Goal: Download file/media: Obtain a digital file from the website

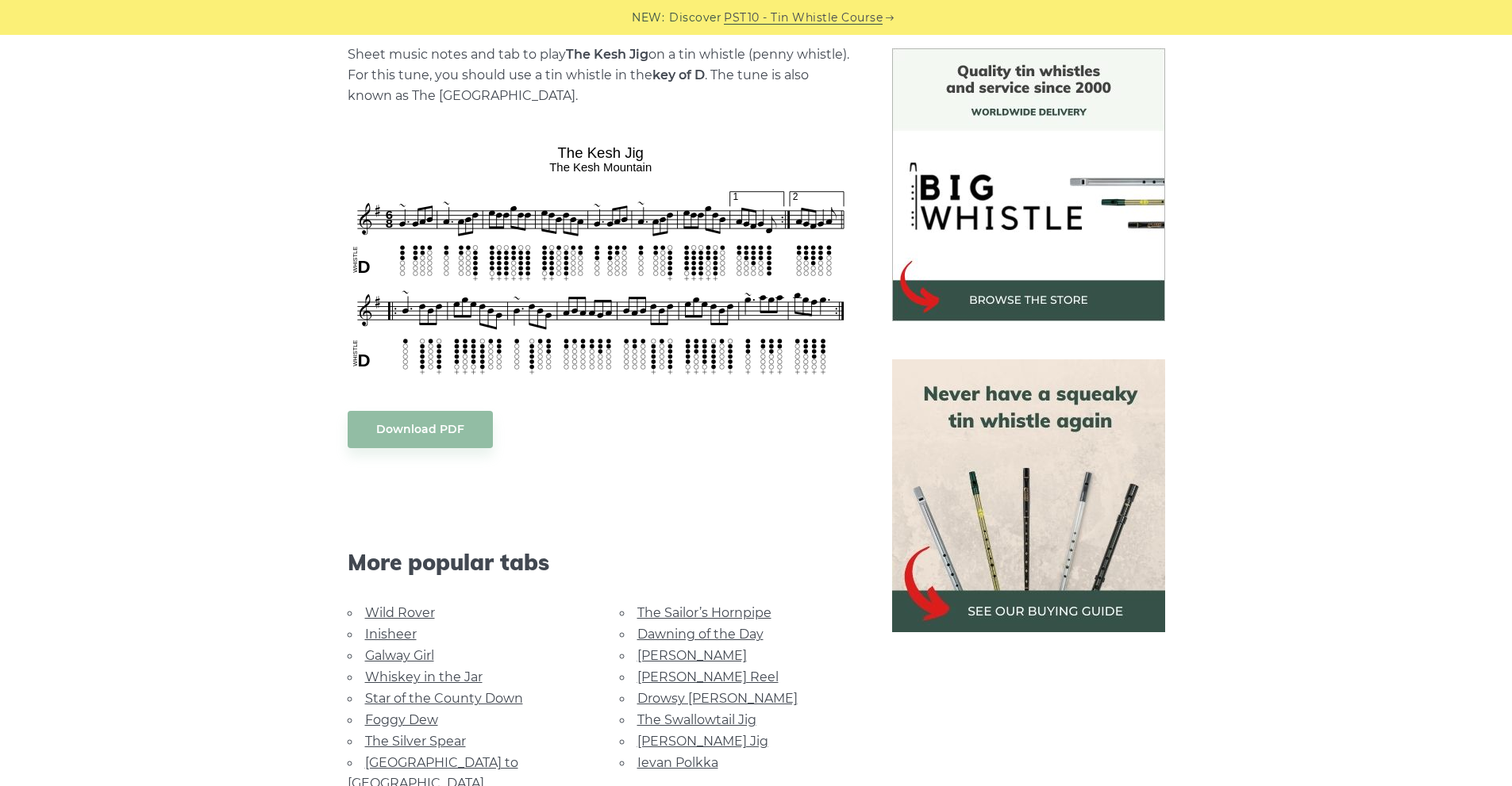
scroll to position [371, 0]
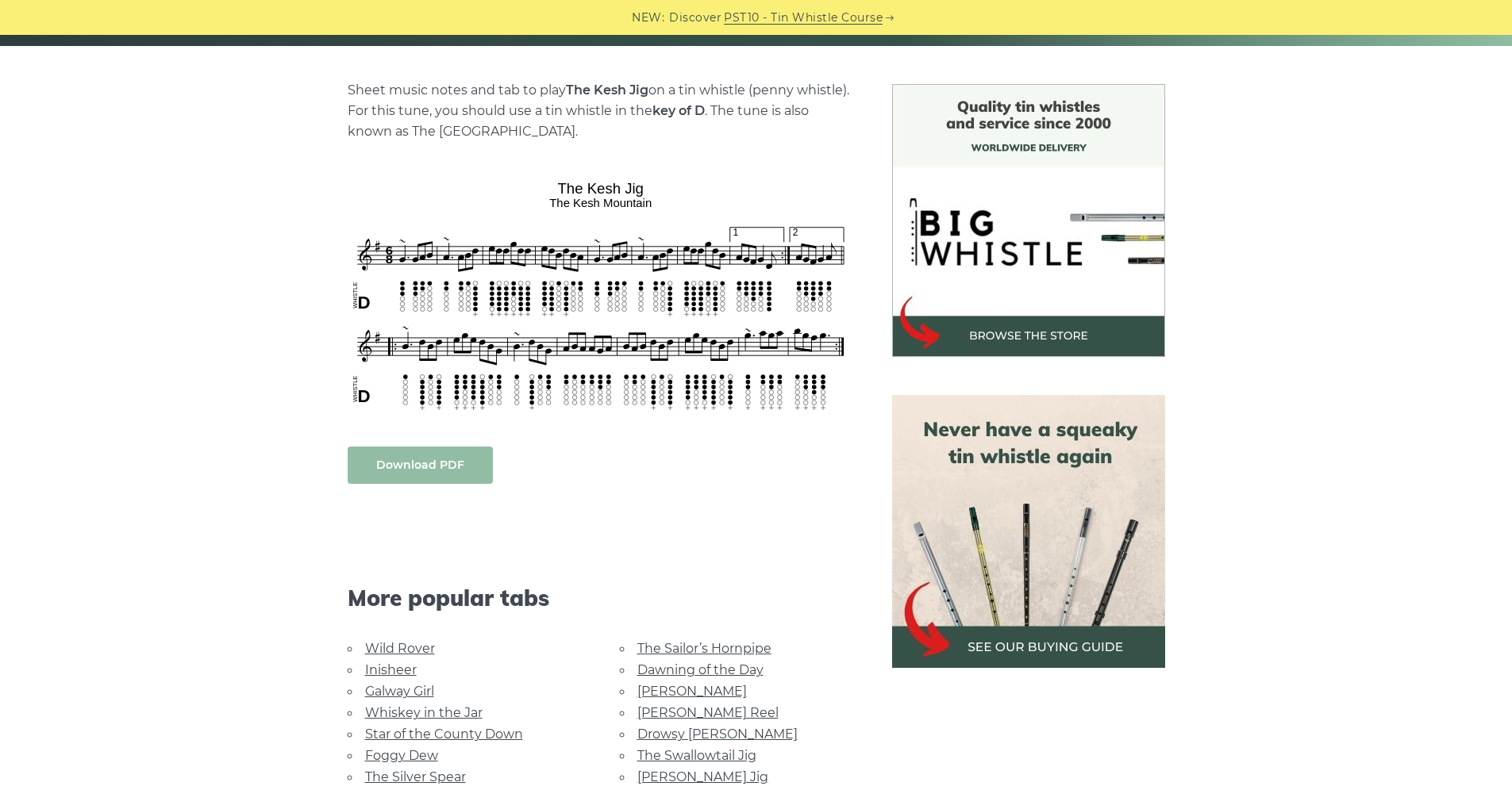
click at [461, 458] on link "Download PDF" at bounding box center [420, 465] width 145 height 37
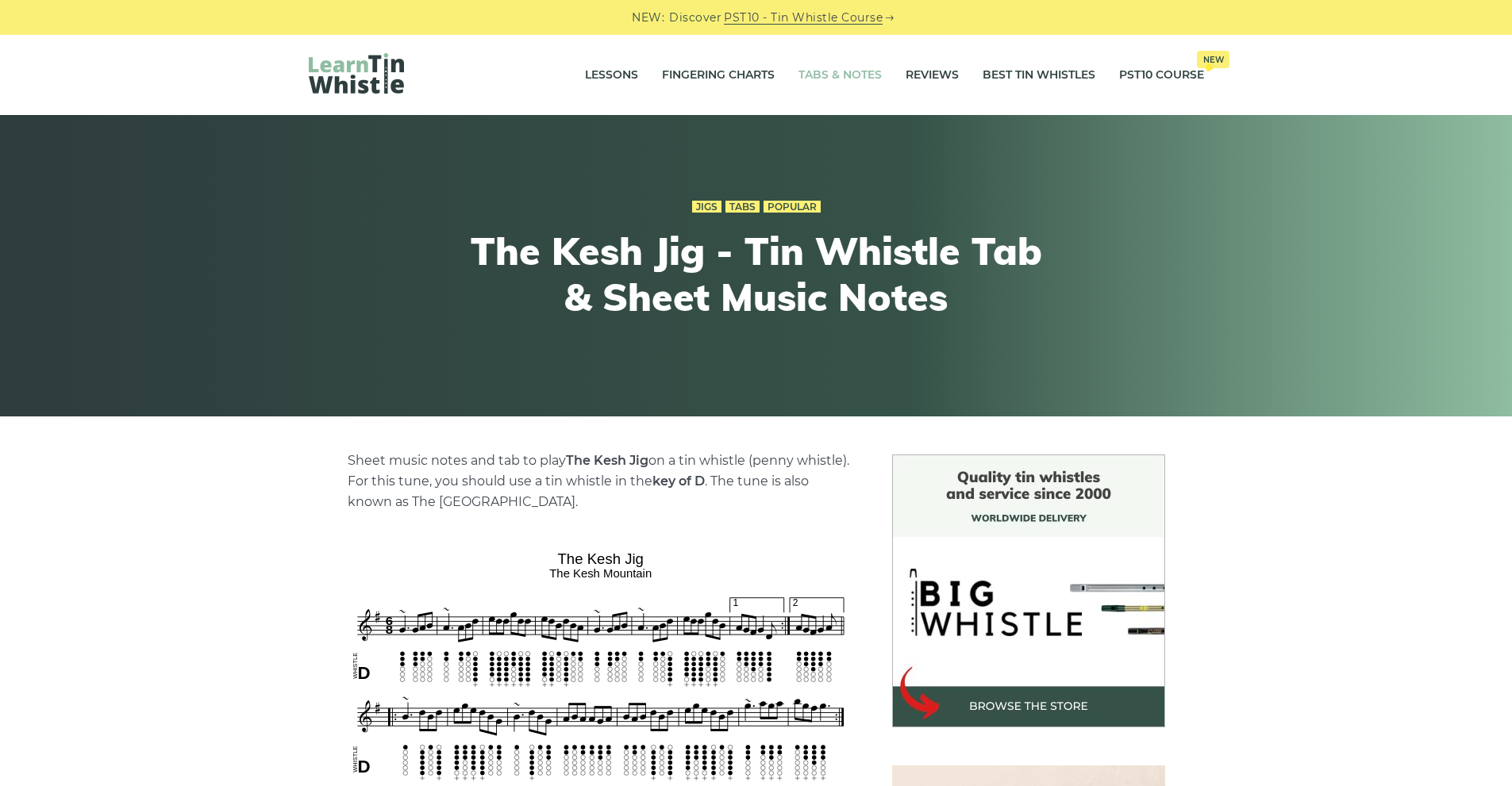
click at [846, 77] on link "Tabs & Notes" at bounding box center [840, 75] width 83 height 40
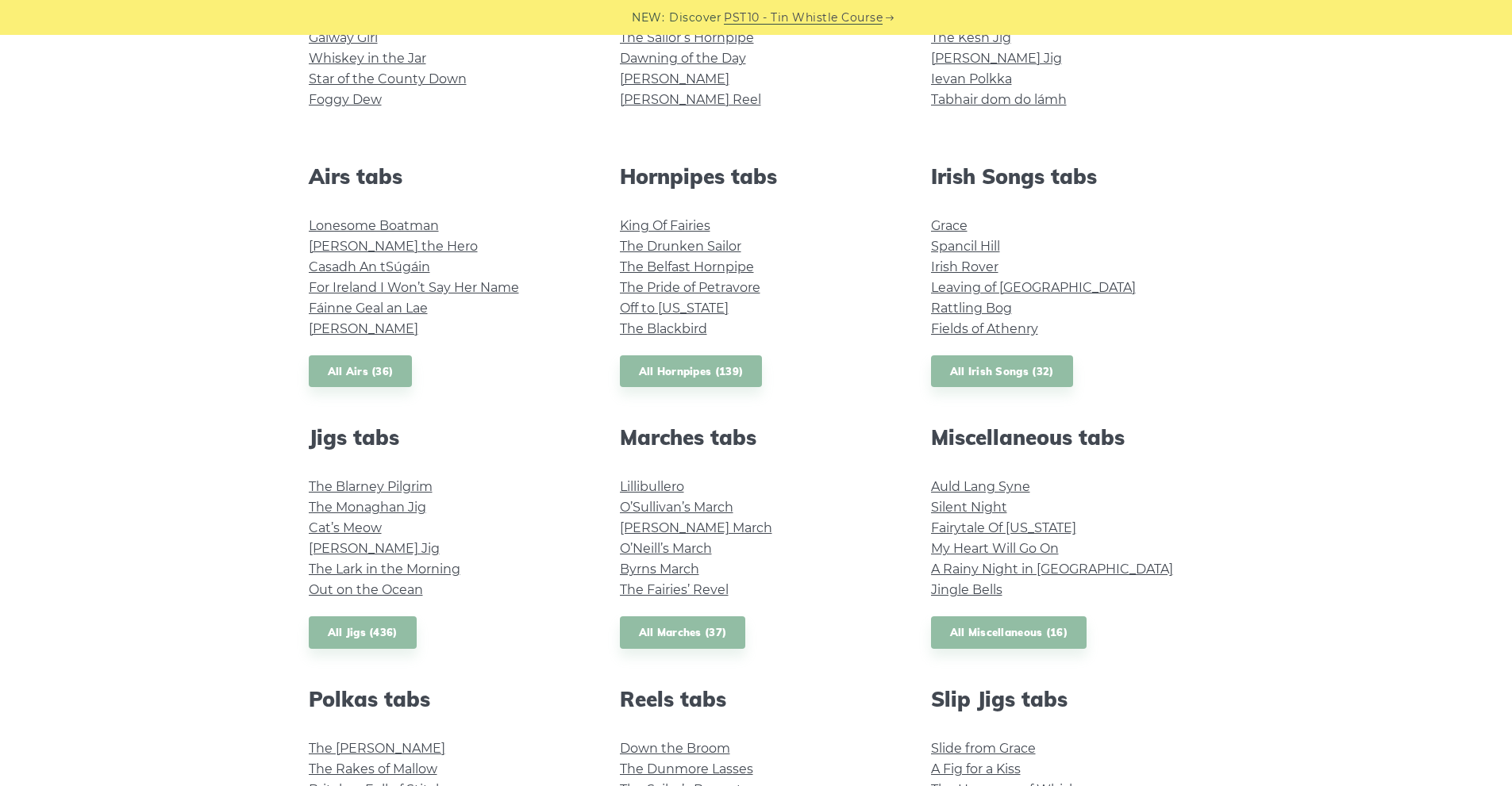
scroll to position [555, 0]
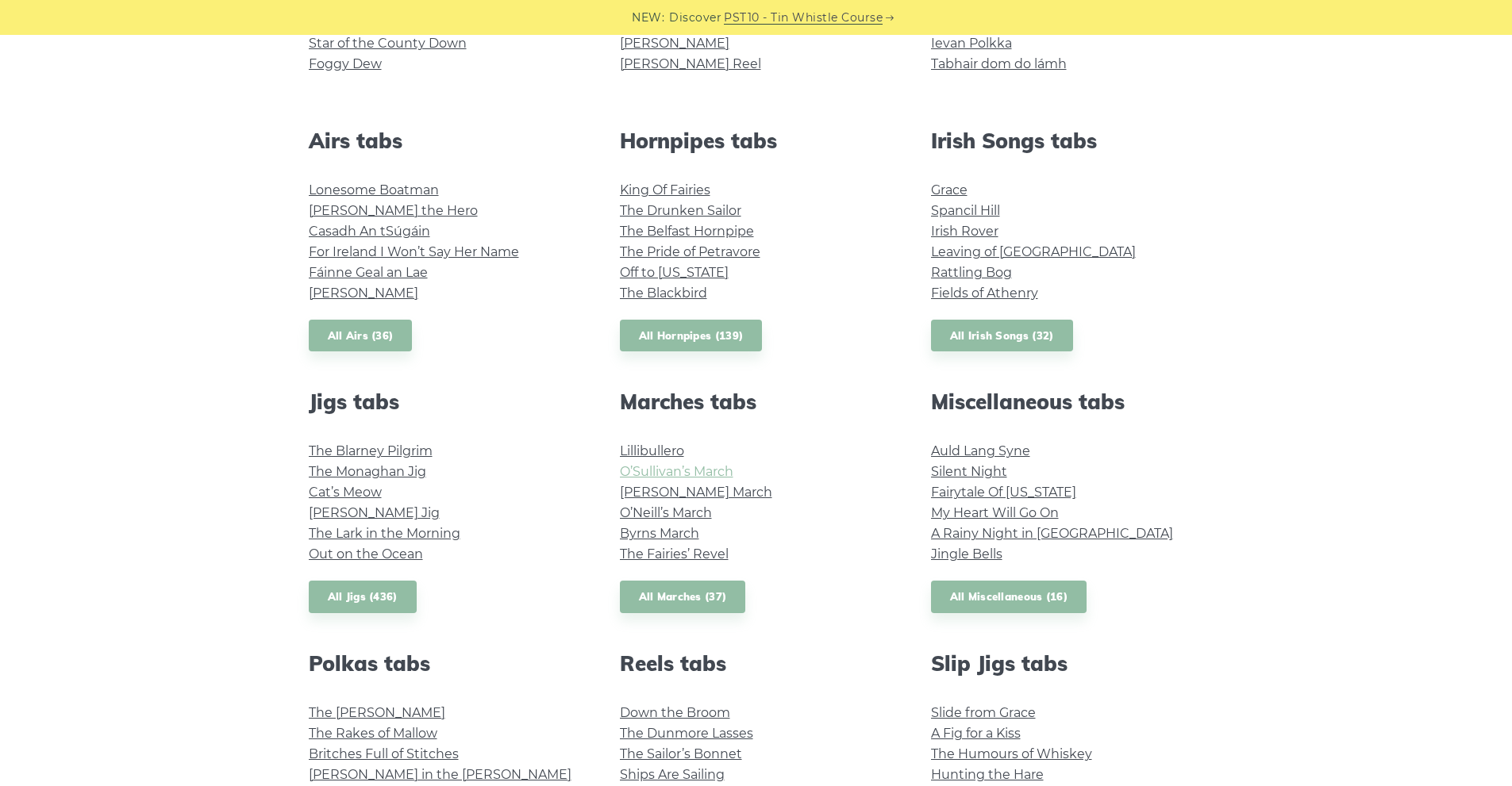
click at [700, 467] on link "O’Sullivan’s March" at bounding box center [676, 471] width 113 height 15
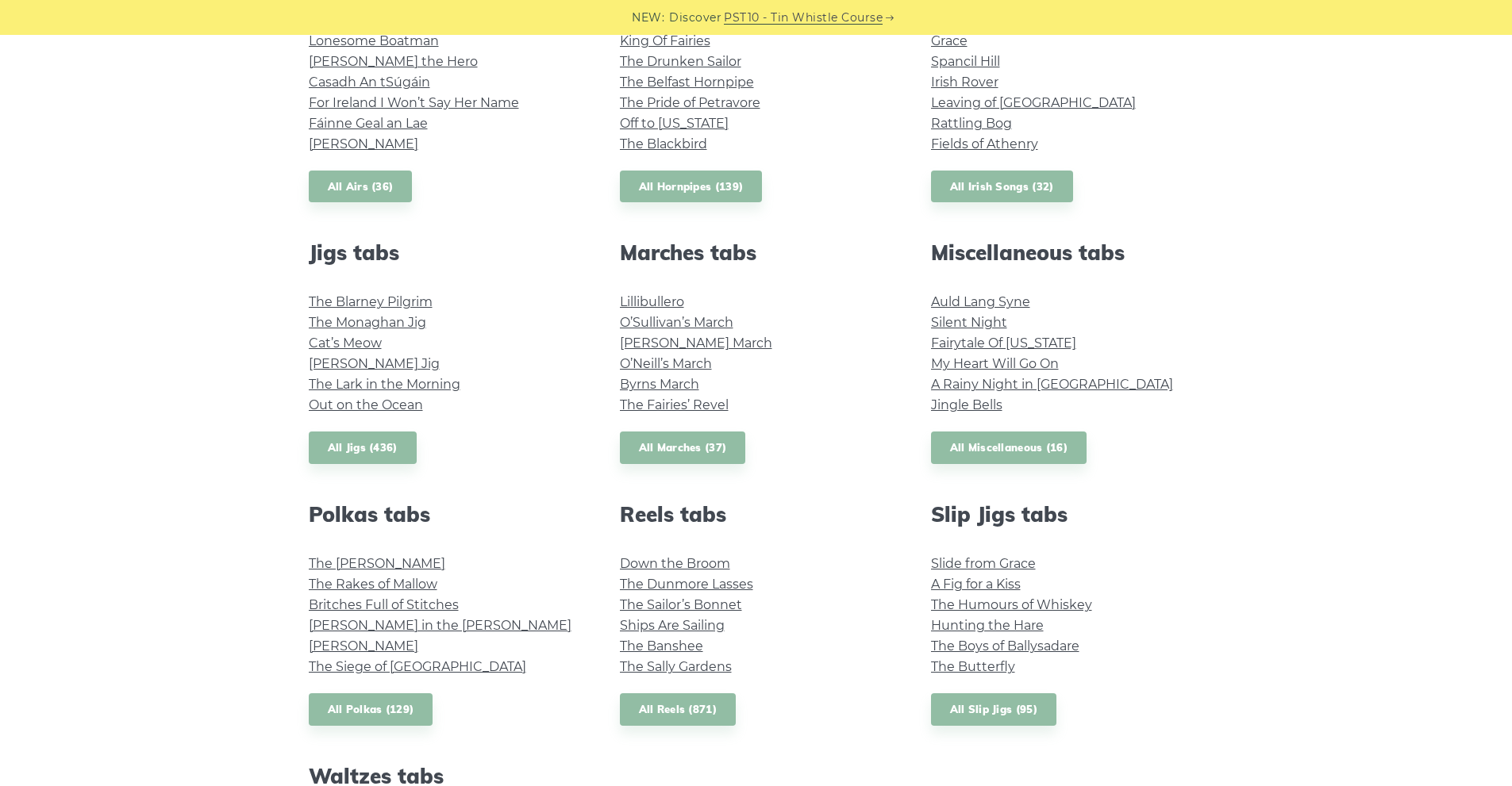
scroll to position [740, 0]
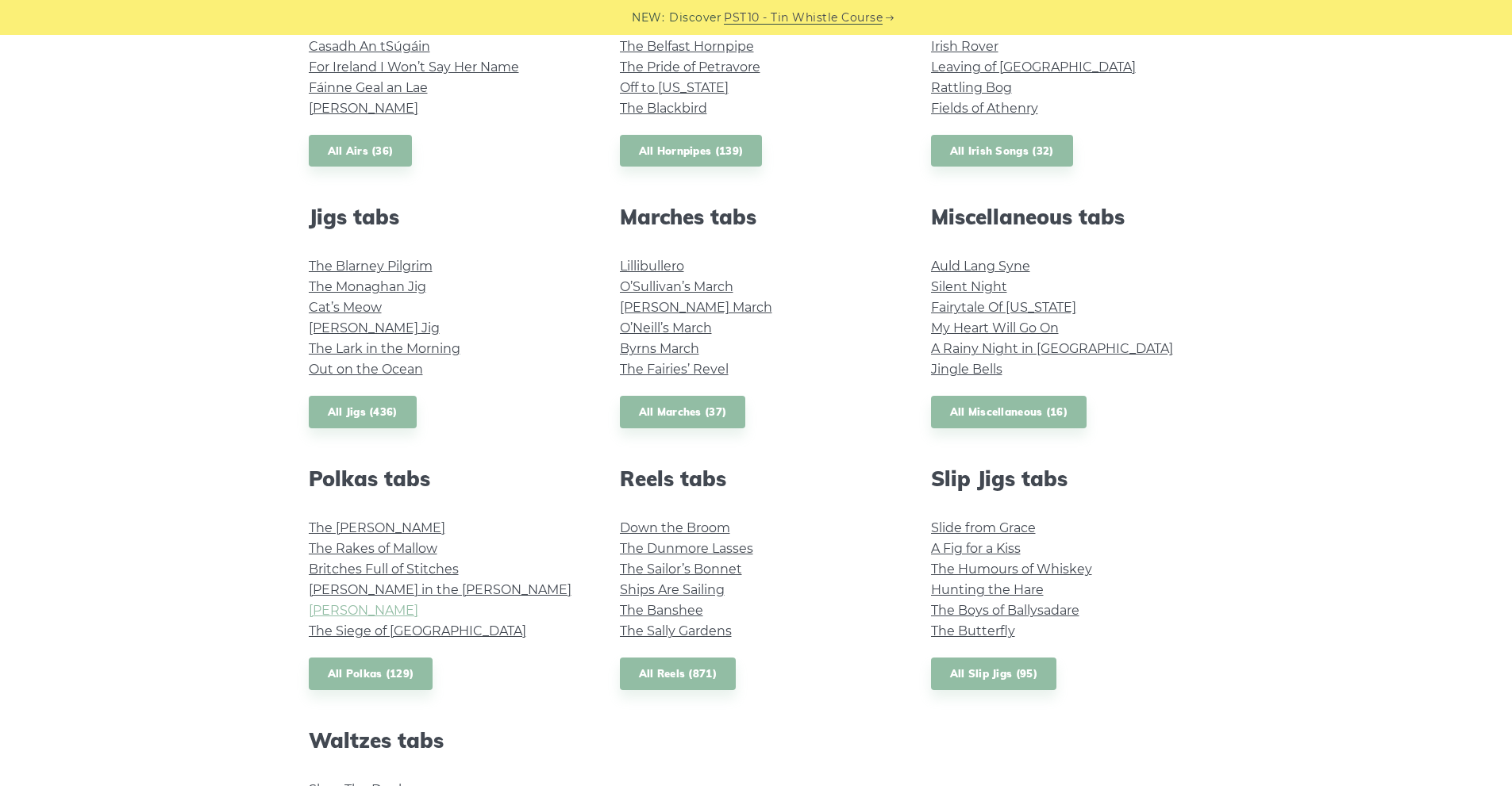
click at [356, 609] on link "John Ryan’s" at bounding box center [363, 610] width 110 height 15
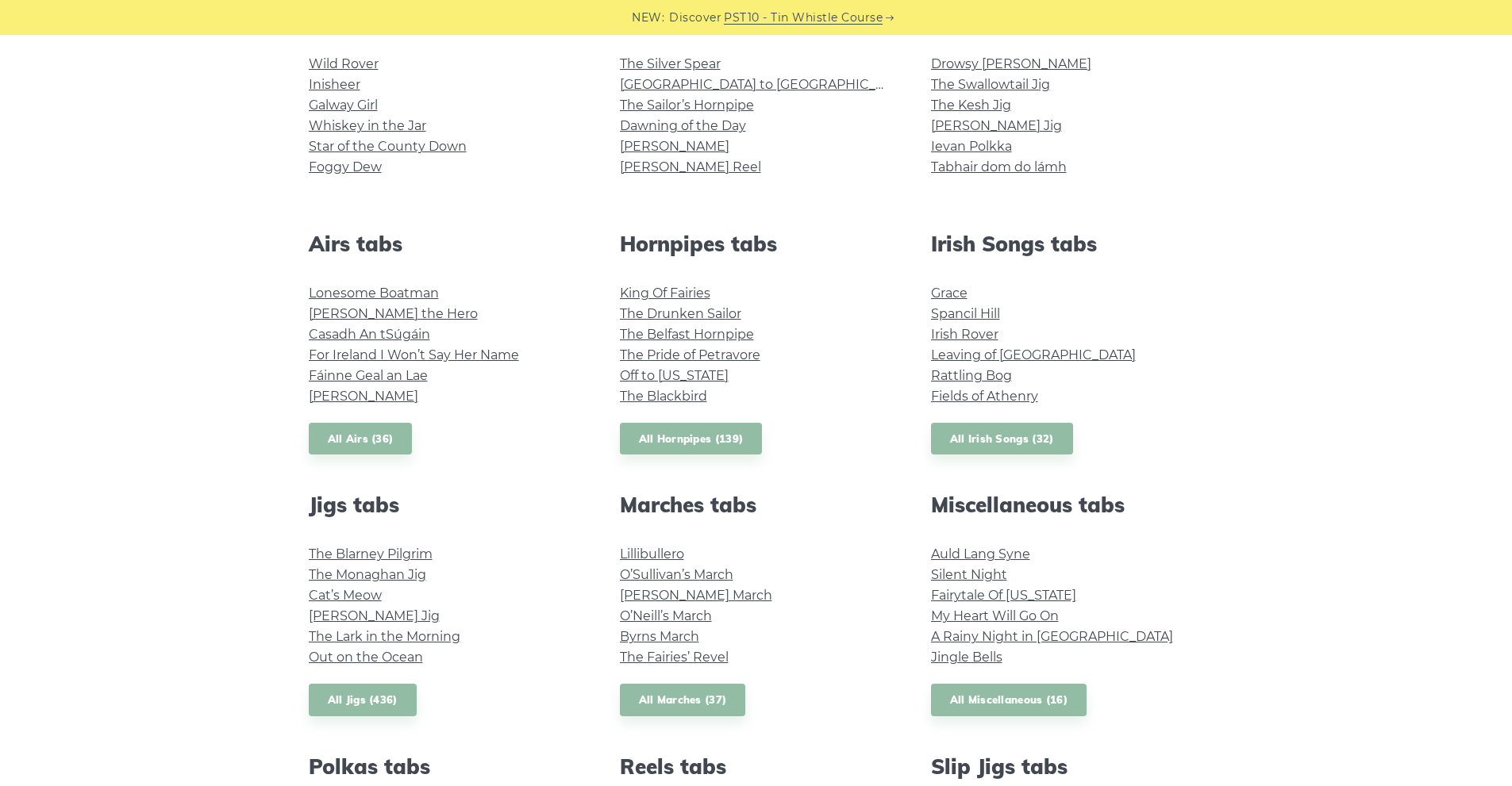
scroll to position [185, 0]
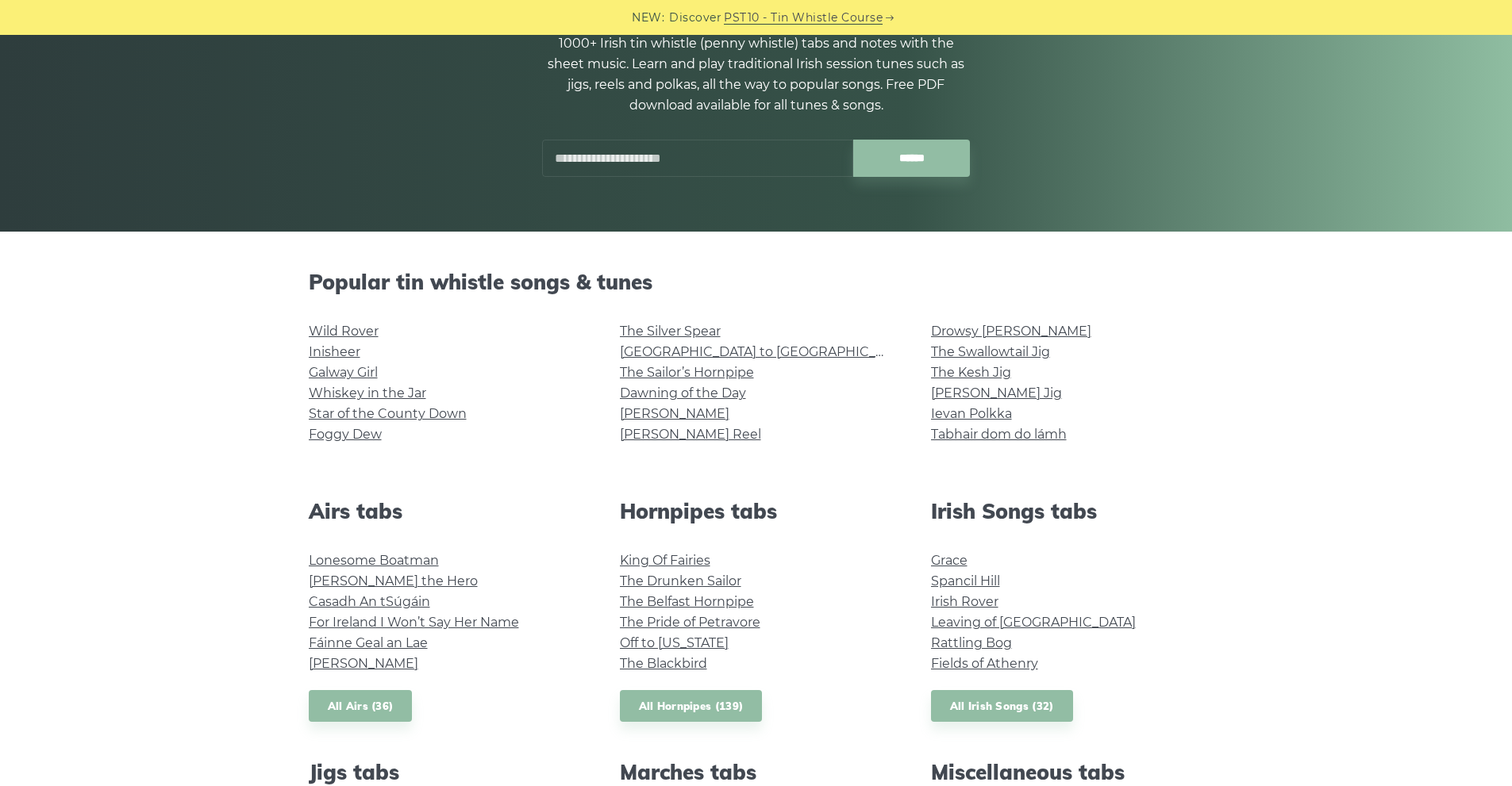
click at [368, 321] on li "Wild Rover" at bounding box center [444, 331] width 273 height 21
click at [365, 328] on link "Wild Rover" at bounding box center [343, 331] width 70 height 15
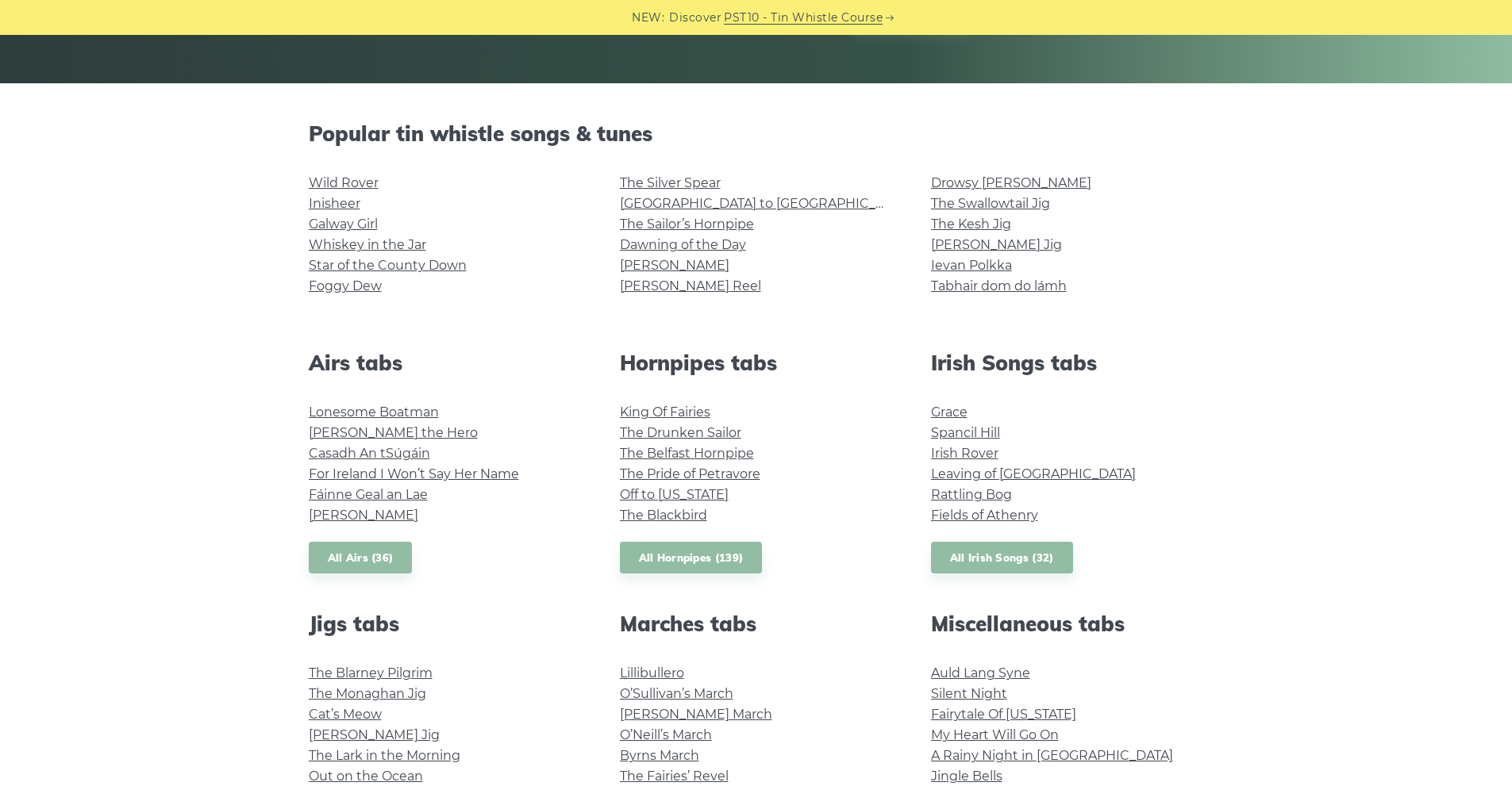
scroll to position [371, 0]
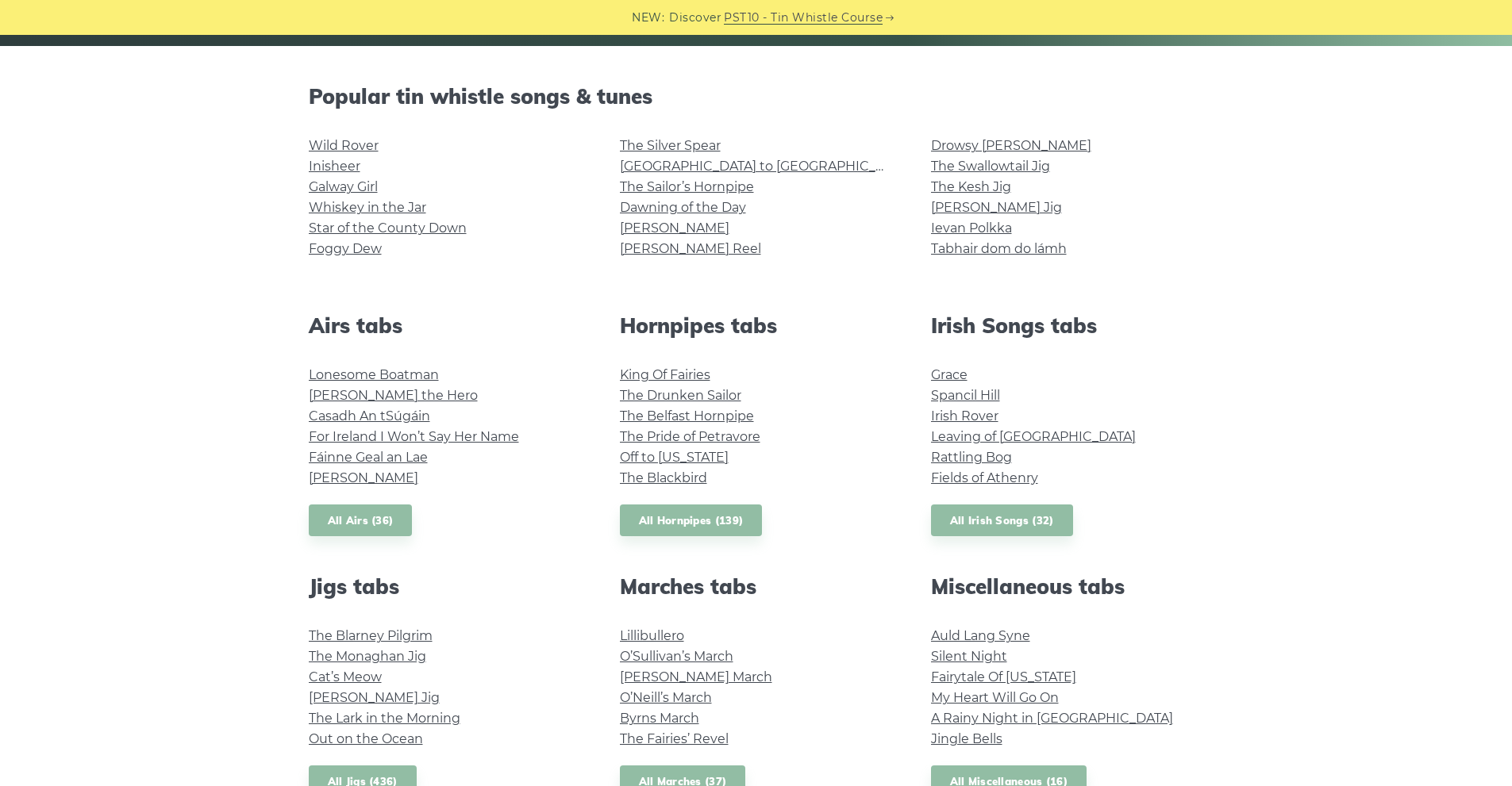
click at [719, 386] on li "The Drunken Sailor" at bounding box center [756, 395] width 273 height 21
click at [731, 394] on link "The Drunken Sailor" at bounding box center [680, 395] width 122 height 15
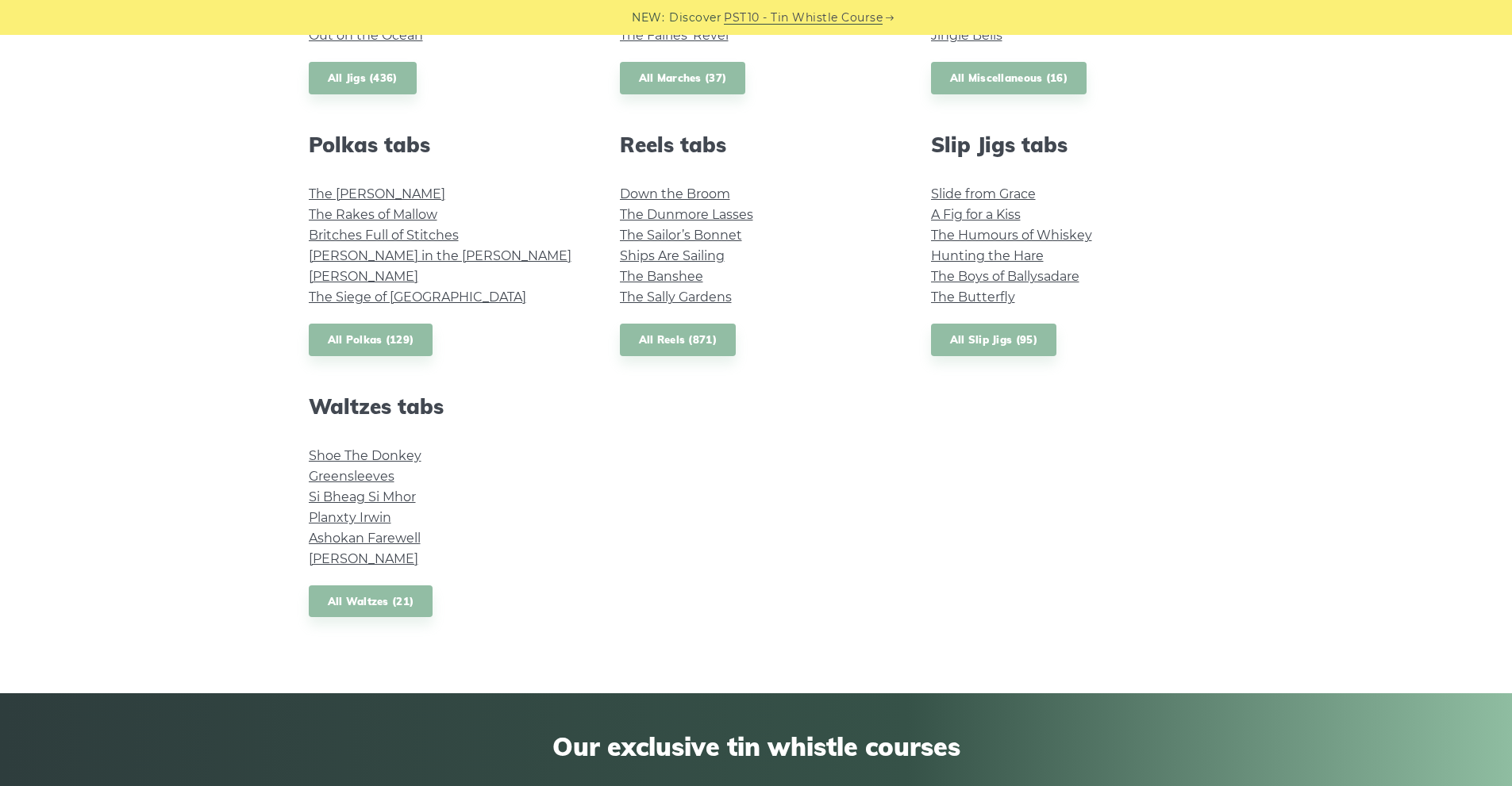
scroll to position [1111, 0]
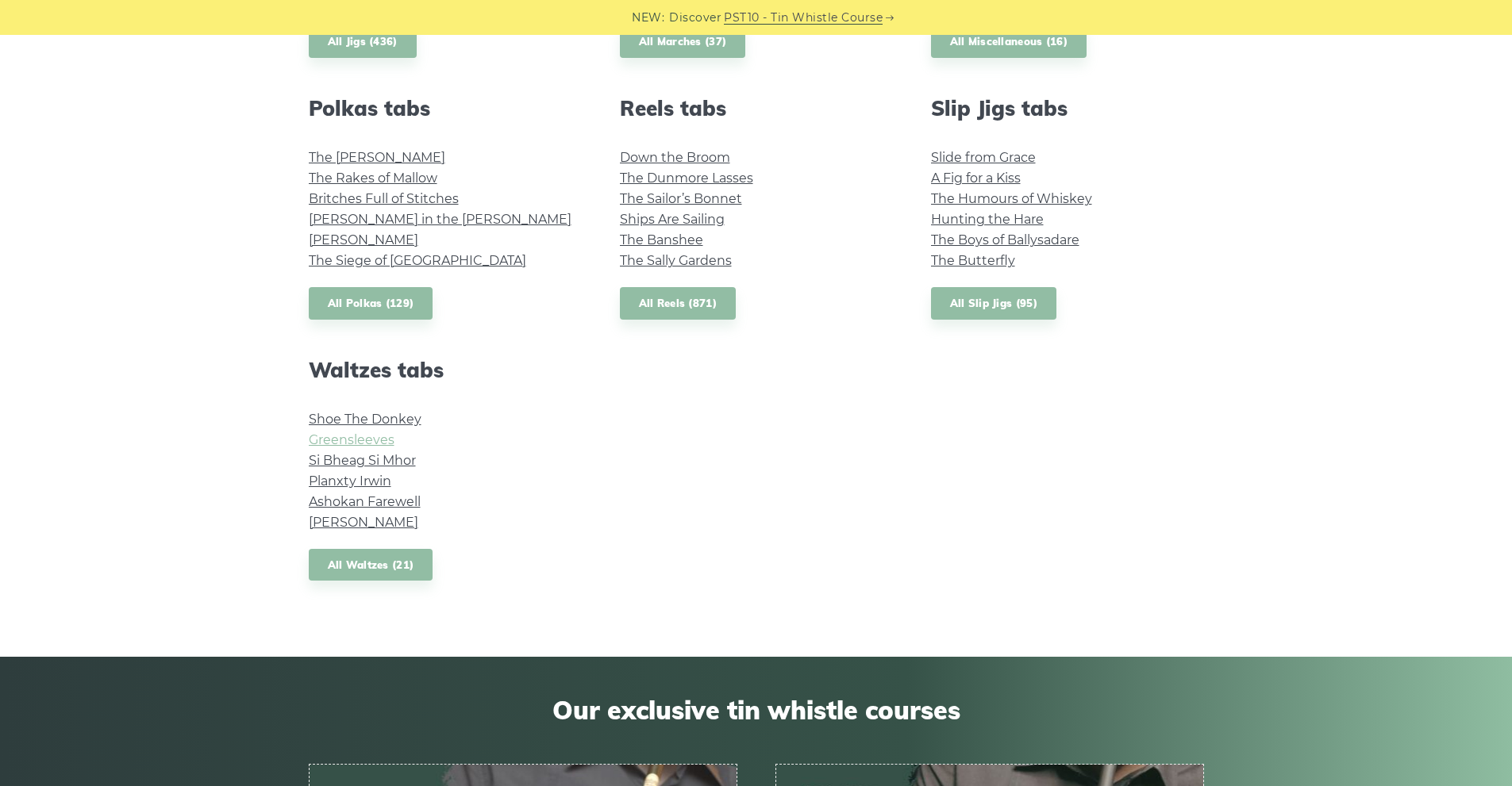
click at [370, 437] on link "Greensleeves" at bounding box center [351, 440] width 85 height 15
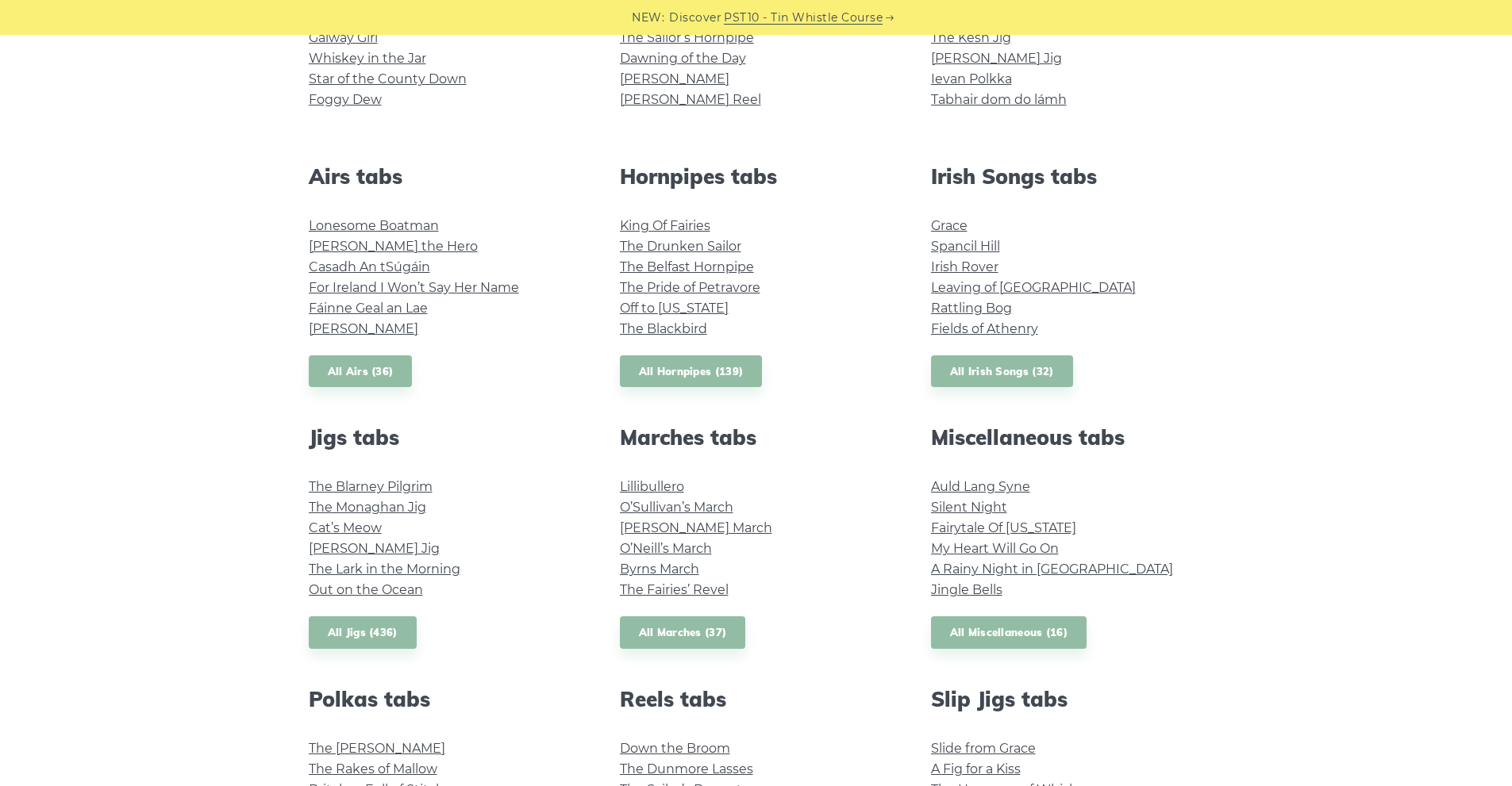
scroll to position [555, 0]
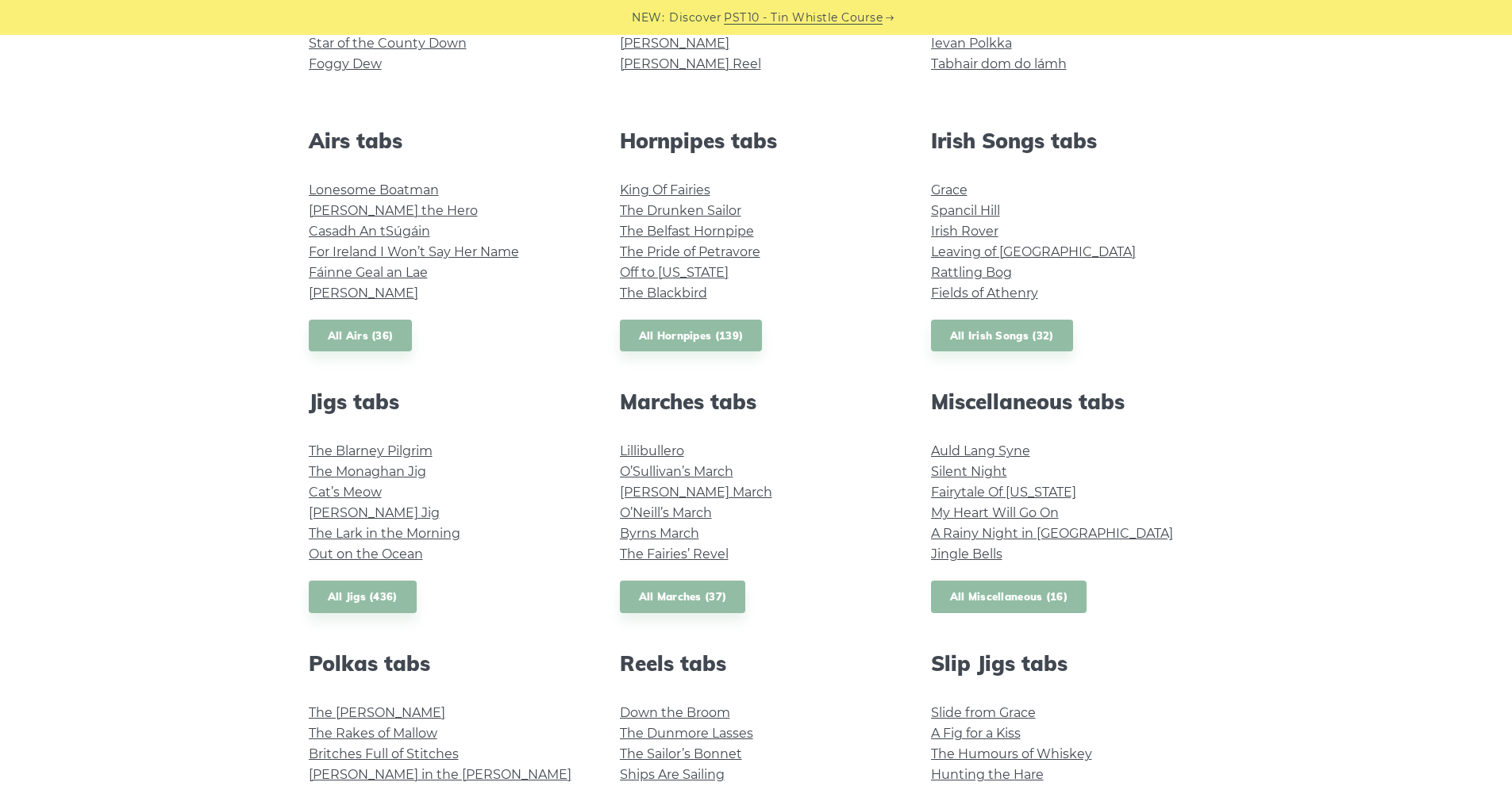
click at [1023, 597] on link "All Miscellaneous (16)" at bounding box center [1009, 597] width 156 height 33
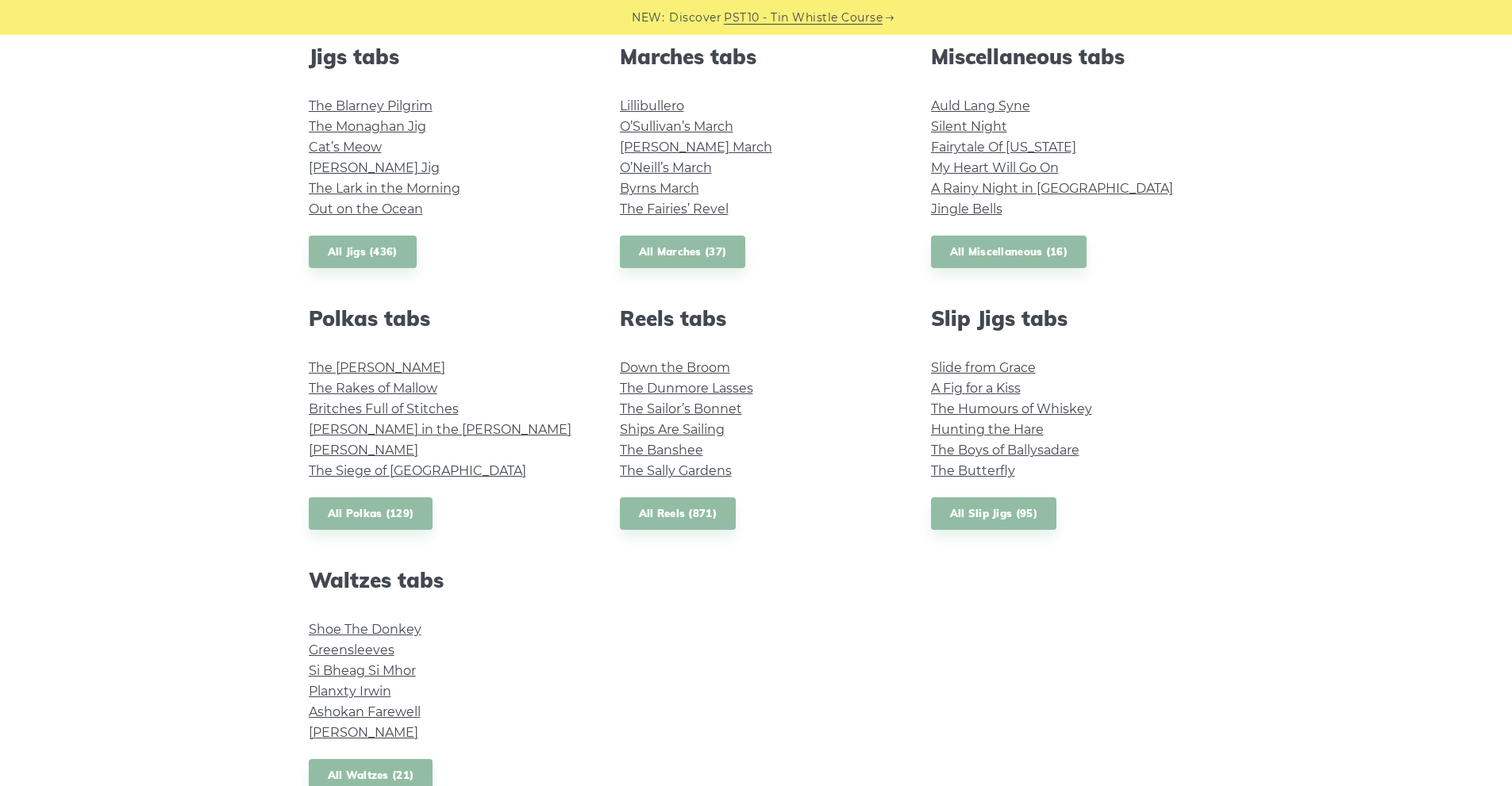
scroll to position [1111, 0]
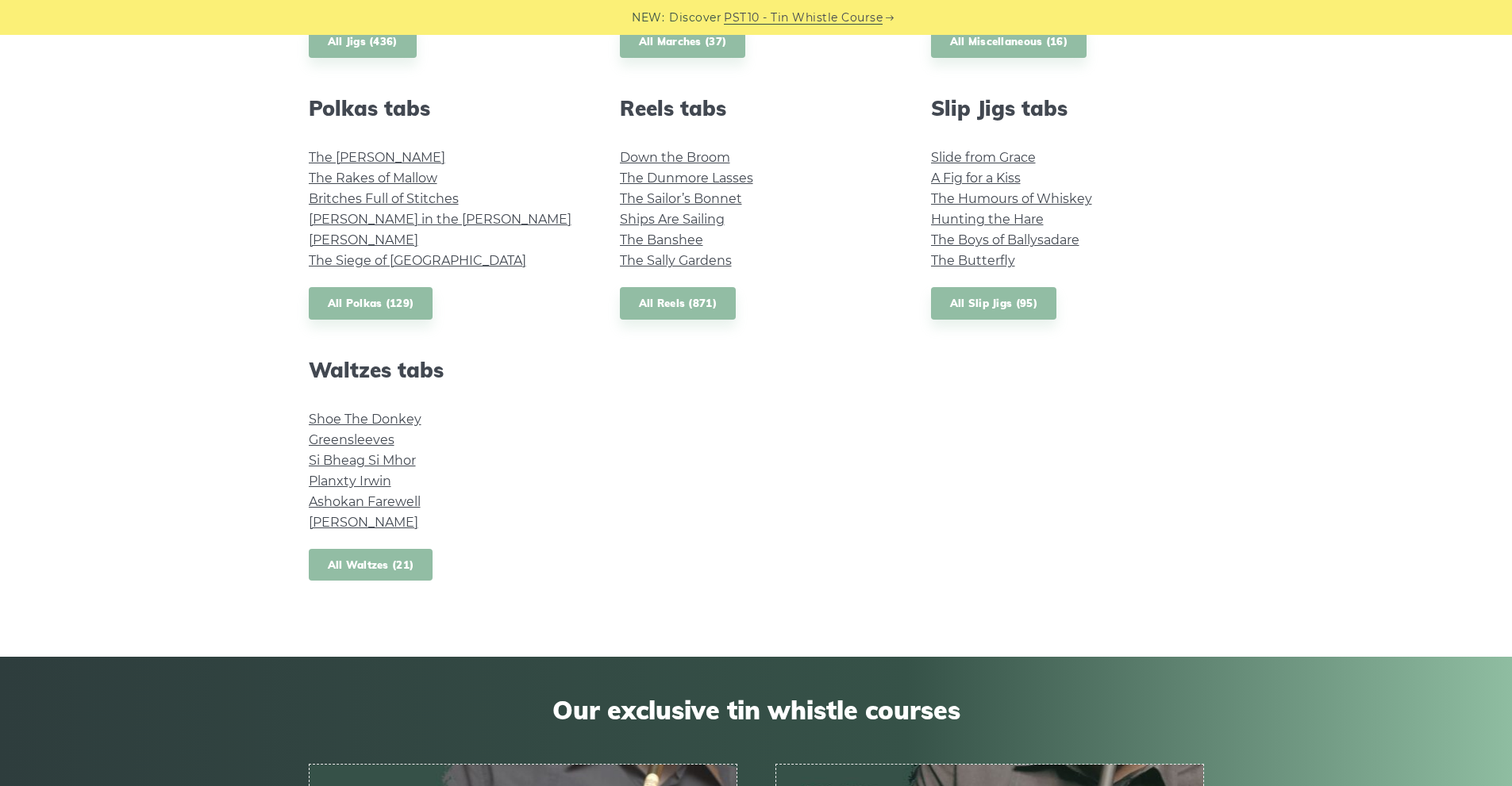
click at [337, 557] on link "All Waltzes (21)" at bounding box center [370, 565] width 124 height 33
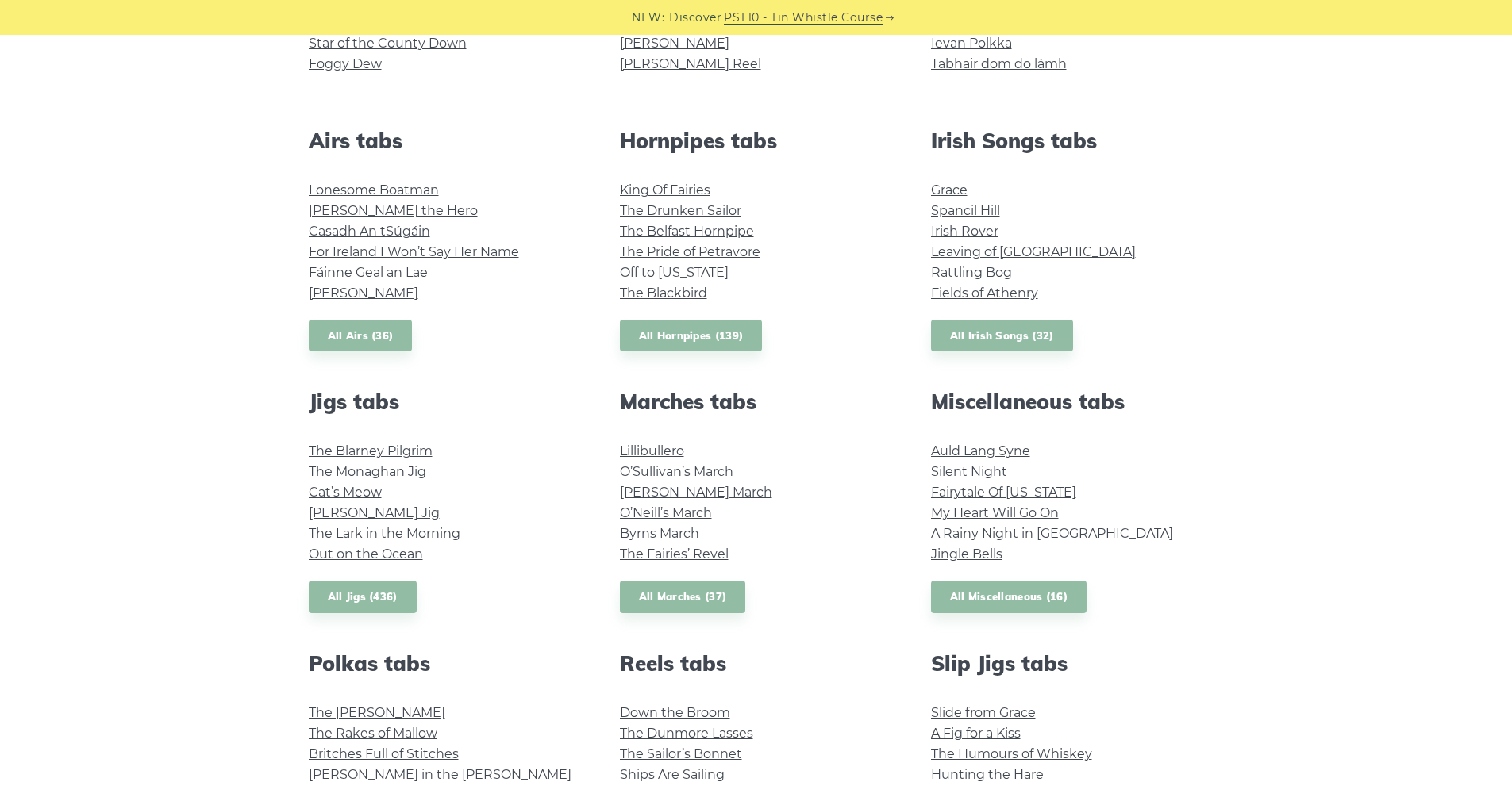
scroll to position [740, 0]
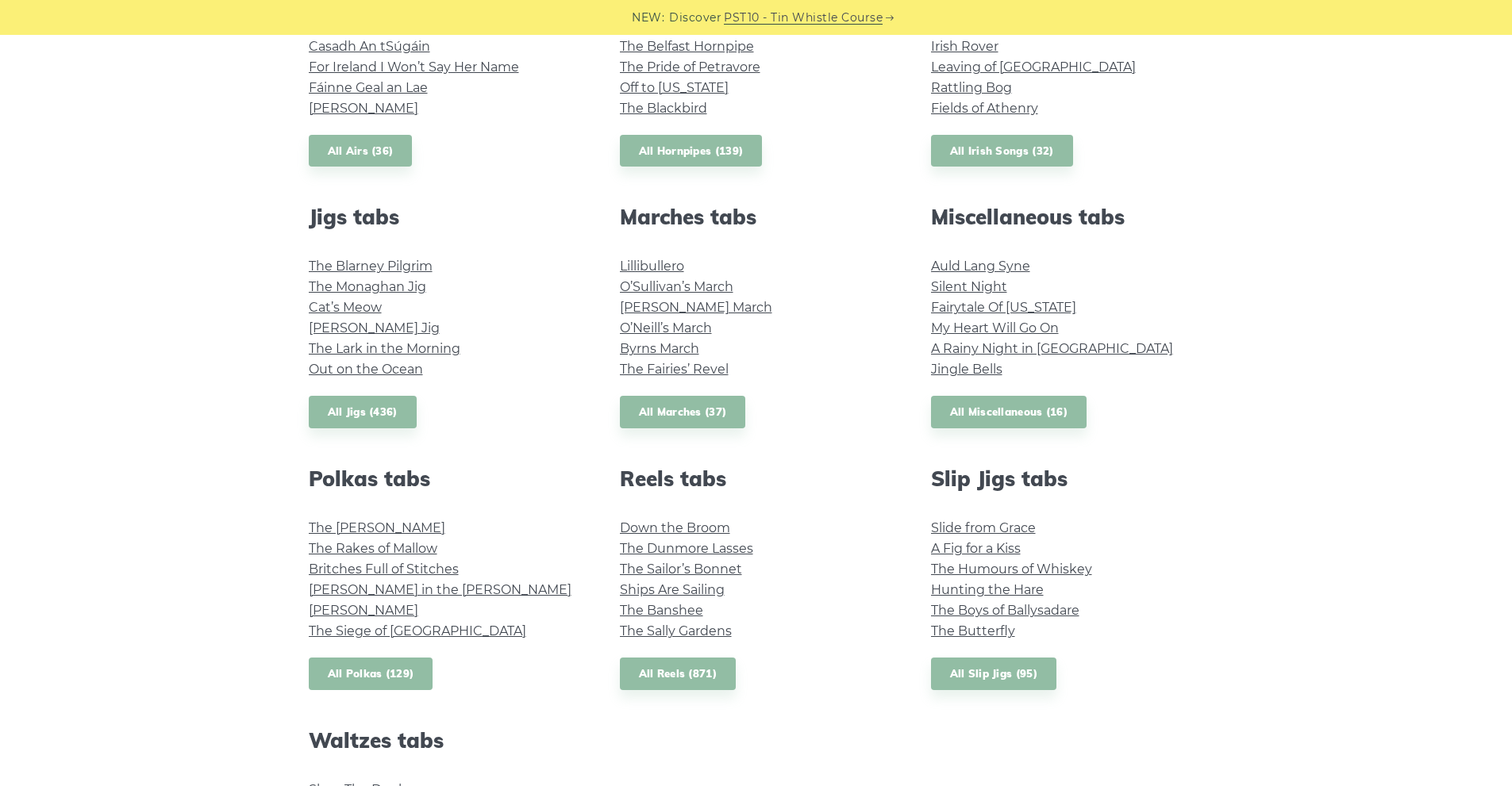
click at [352, 677] on link "All Polkas (129)" at bounding box center [370, 674] width 124 height 33
click at [703, 415] on link "All Marches (37)" at bounding box center [682, 412] width 126 height 33
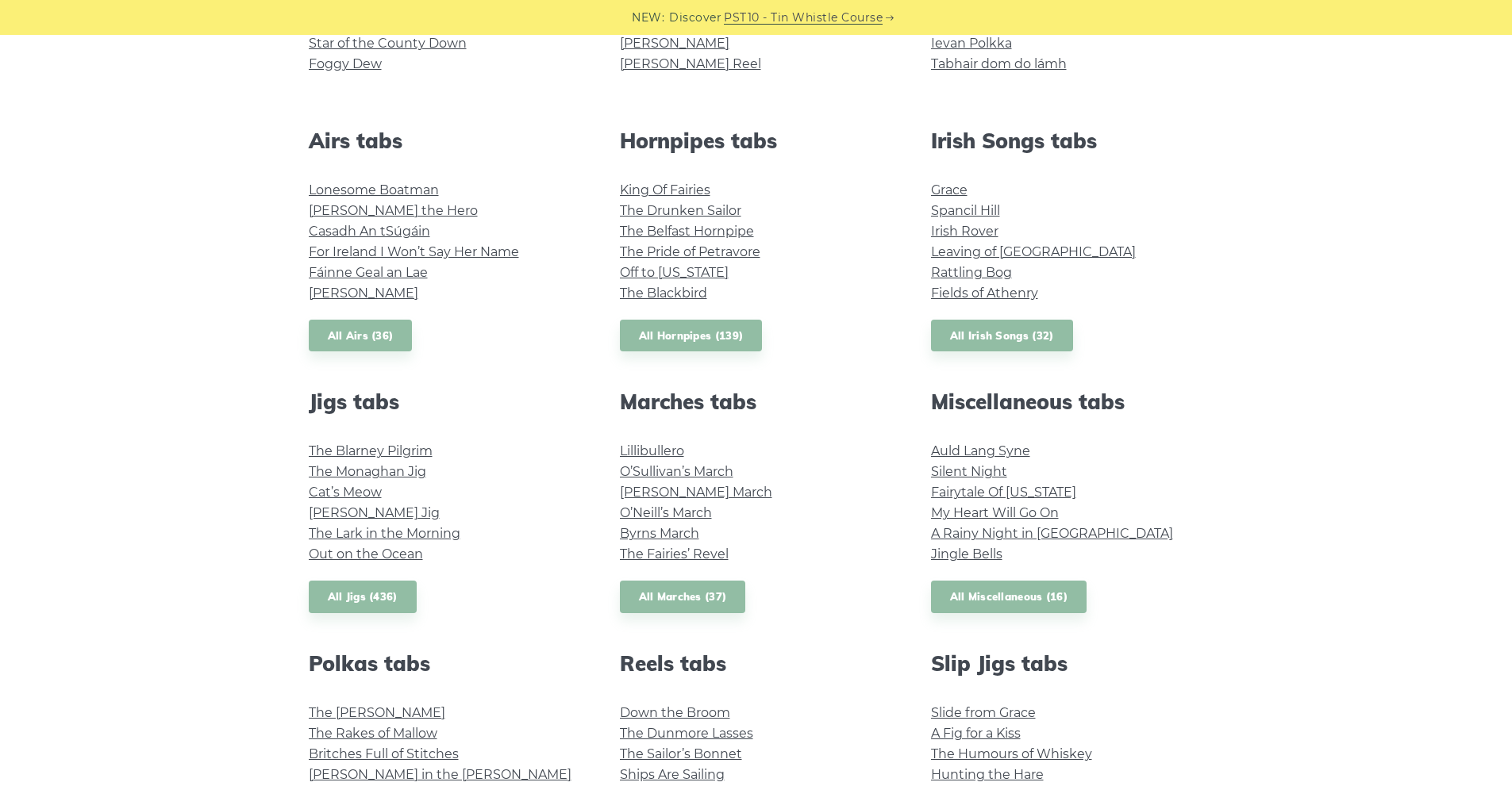
scroll to position [185, 0]
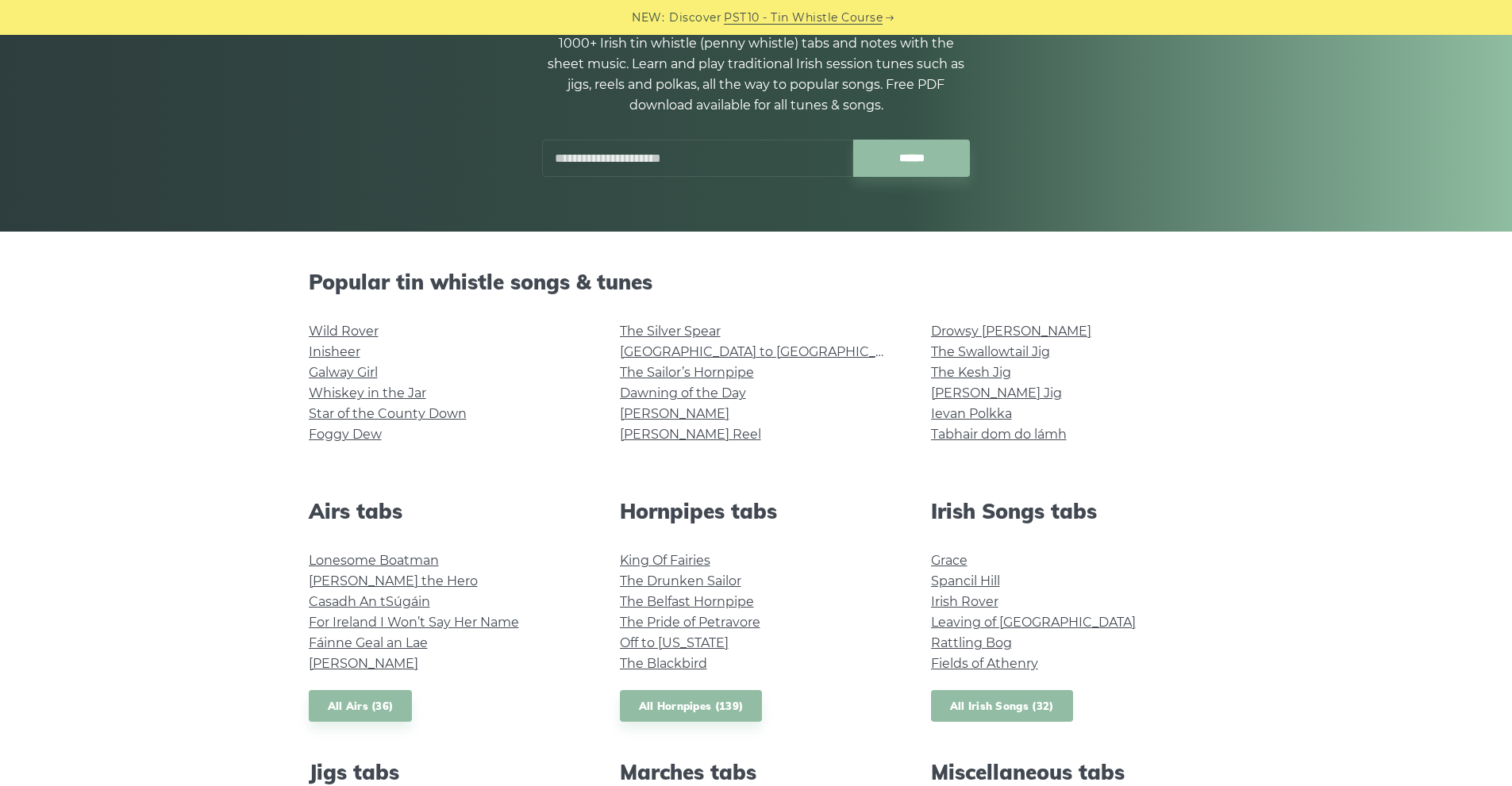
click at [1027, 712] on link "All Irish Songs (32)" at bounding box center [1001, 706] width 142 height 33
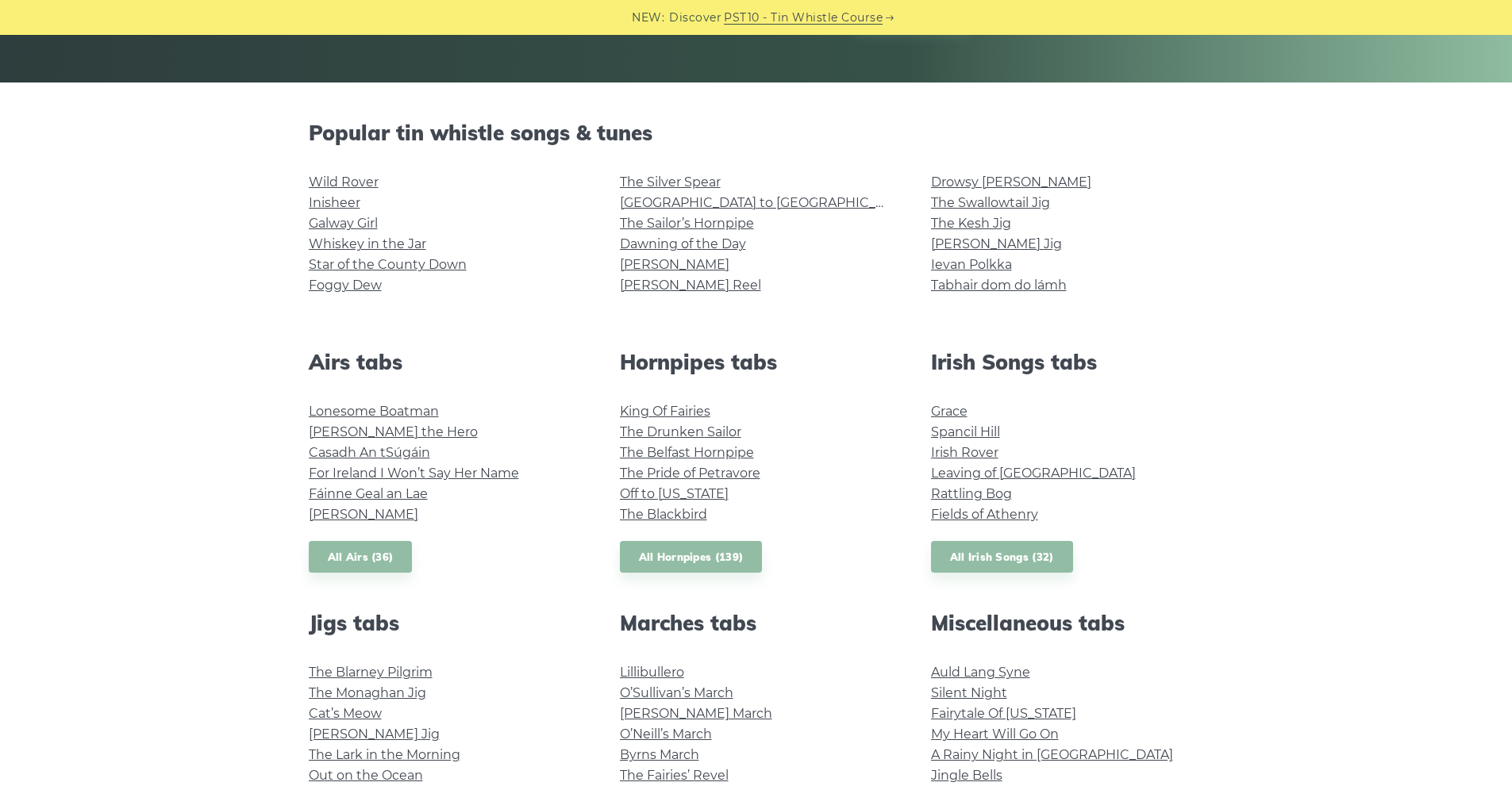
scroll to position [371, 0]
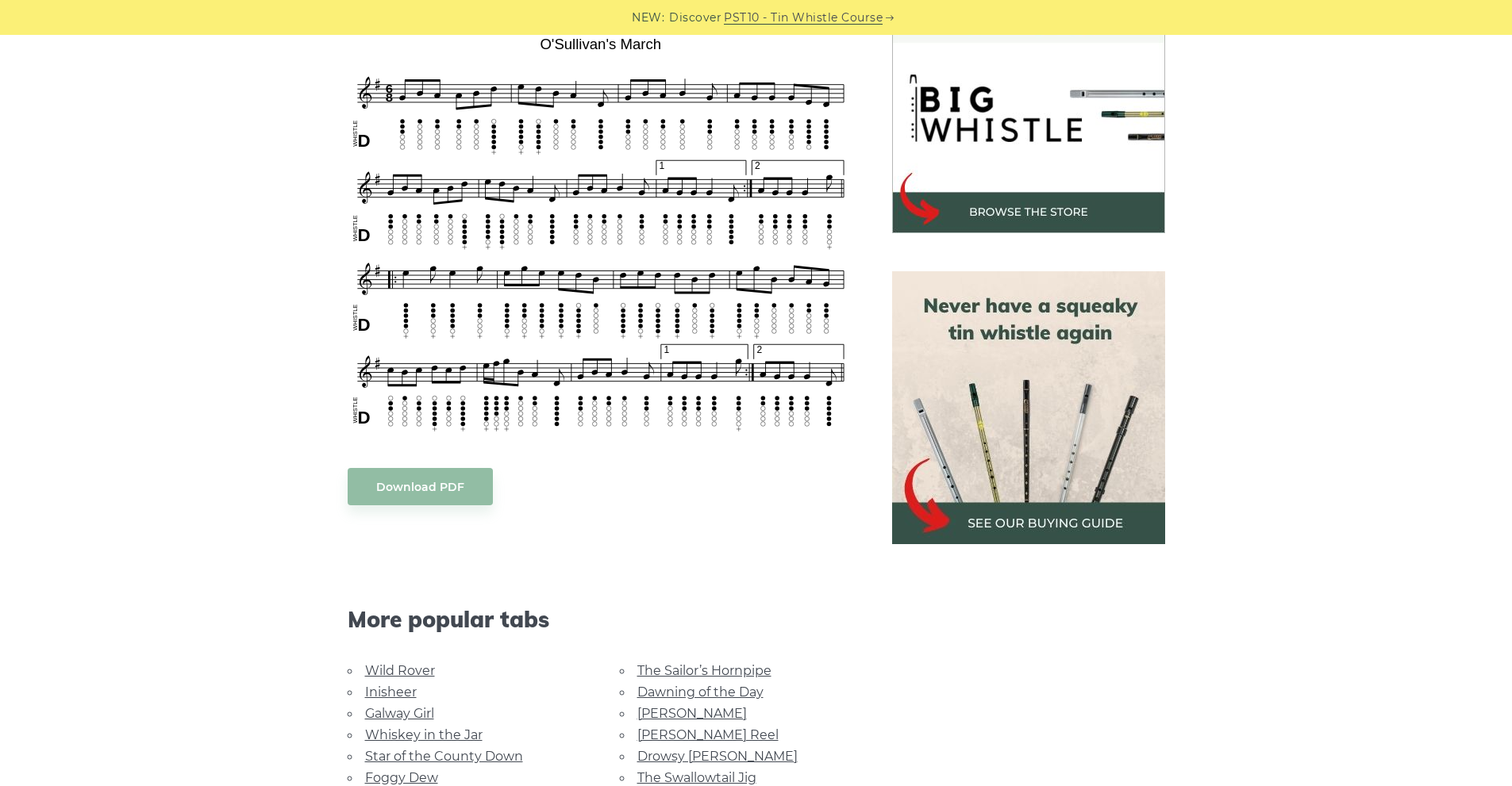
scroll to position [371, 0]
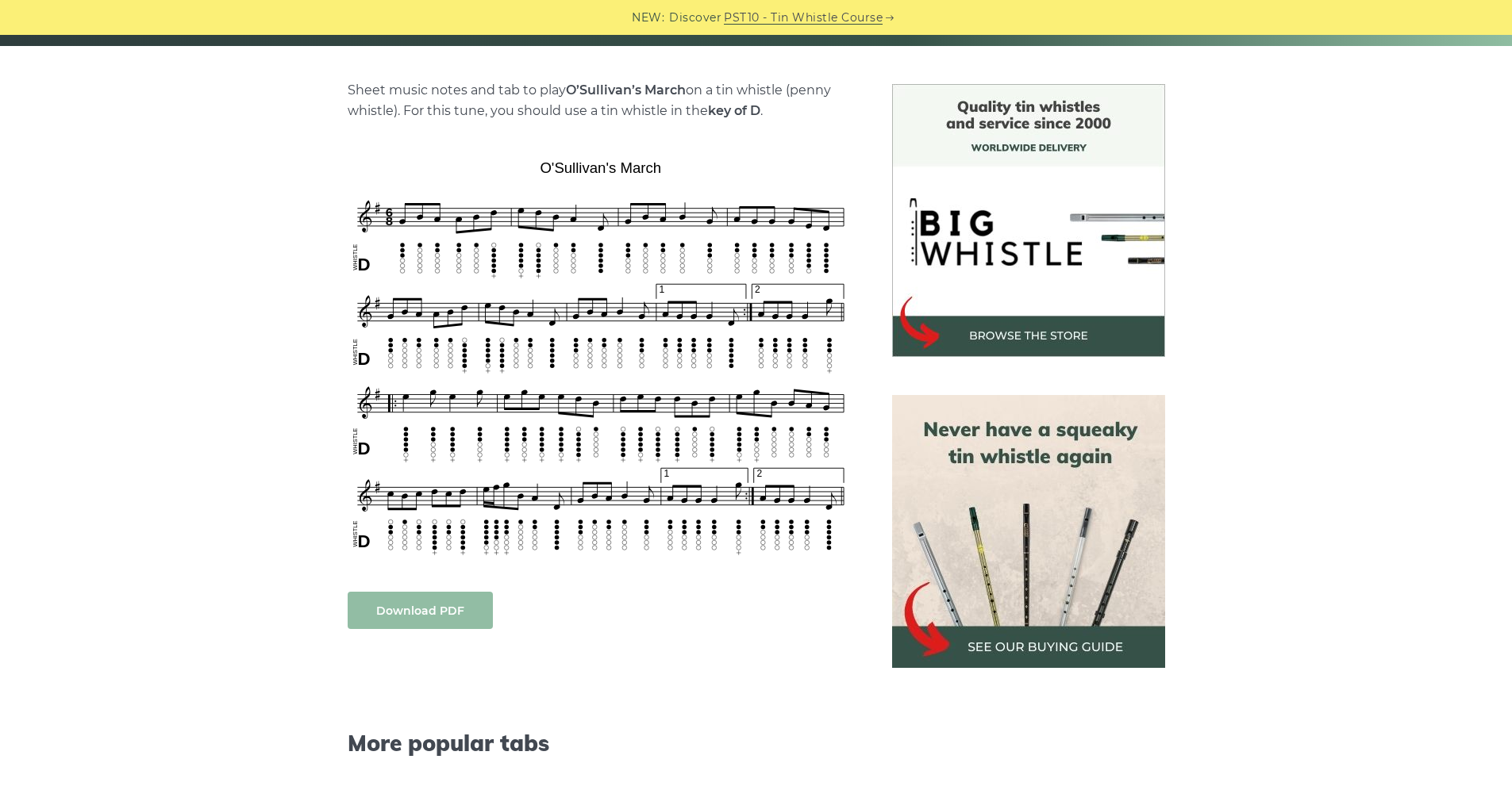
click at [464, 613] on link "Download PDF" at bounding box center [420, 610] width 145 height 37
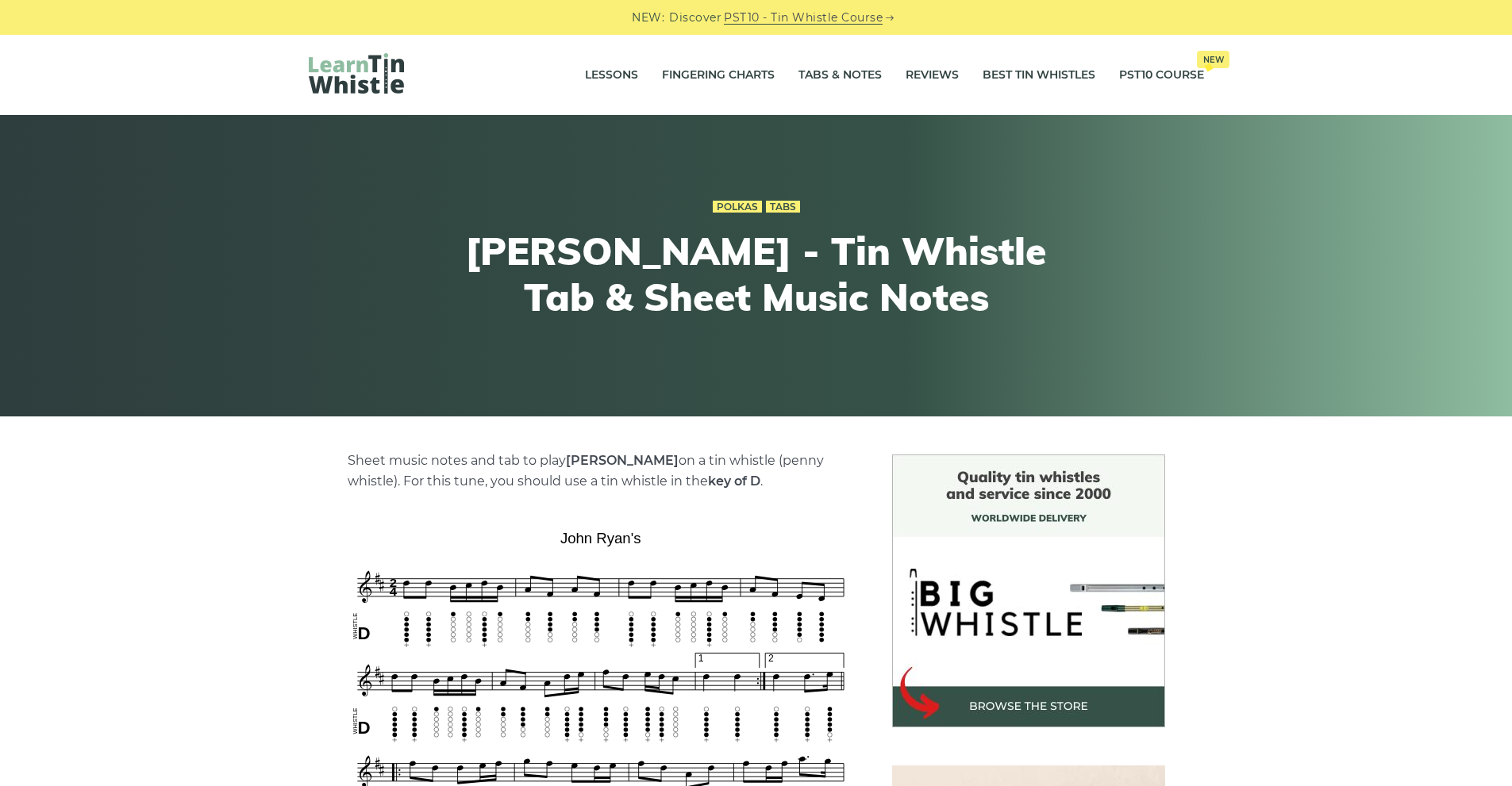
scroll to position [555, 0]
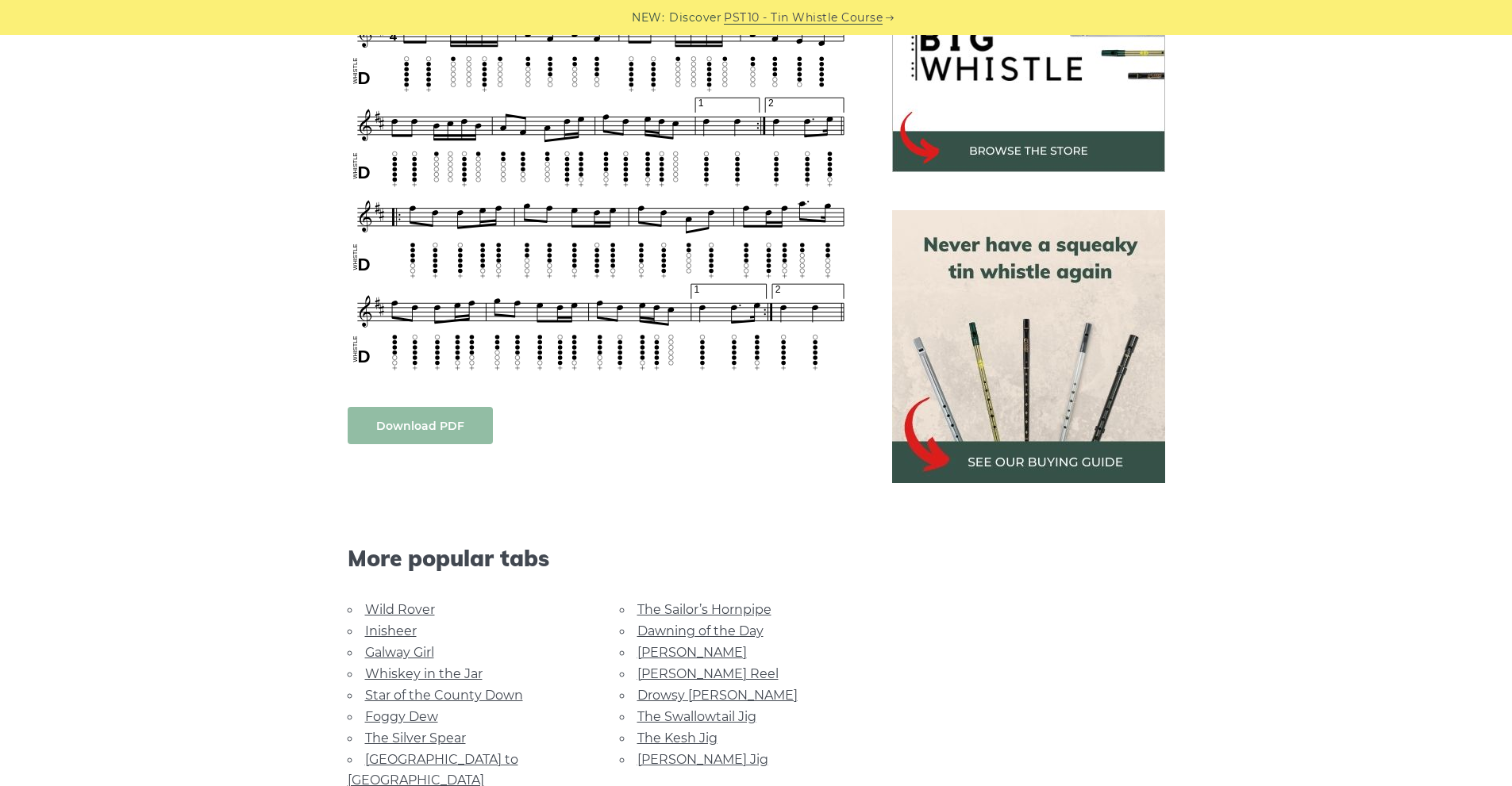
click at [482, 408] on link "Download PDF" at bounding box center [420, 425] width 145 height 37
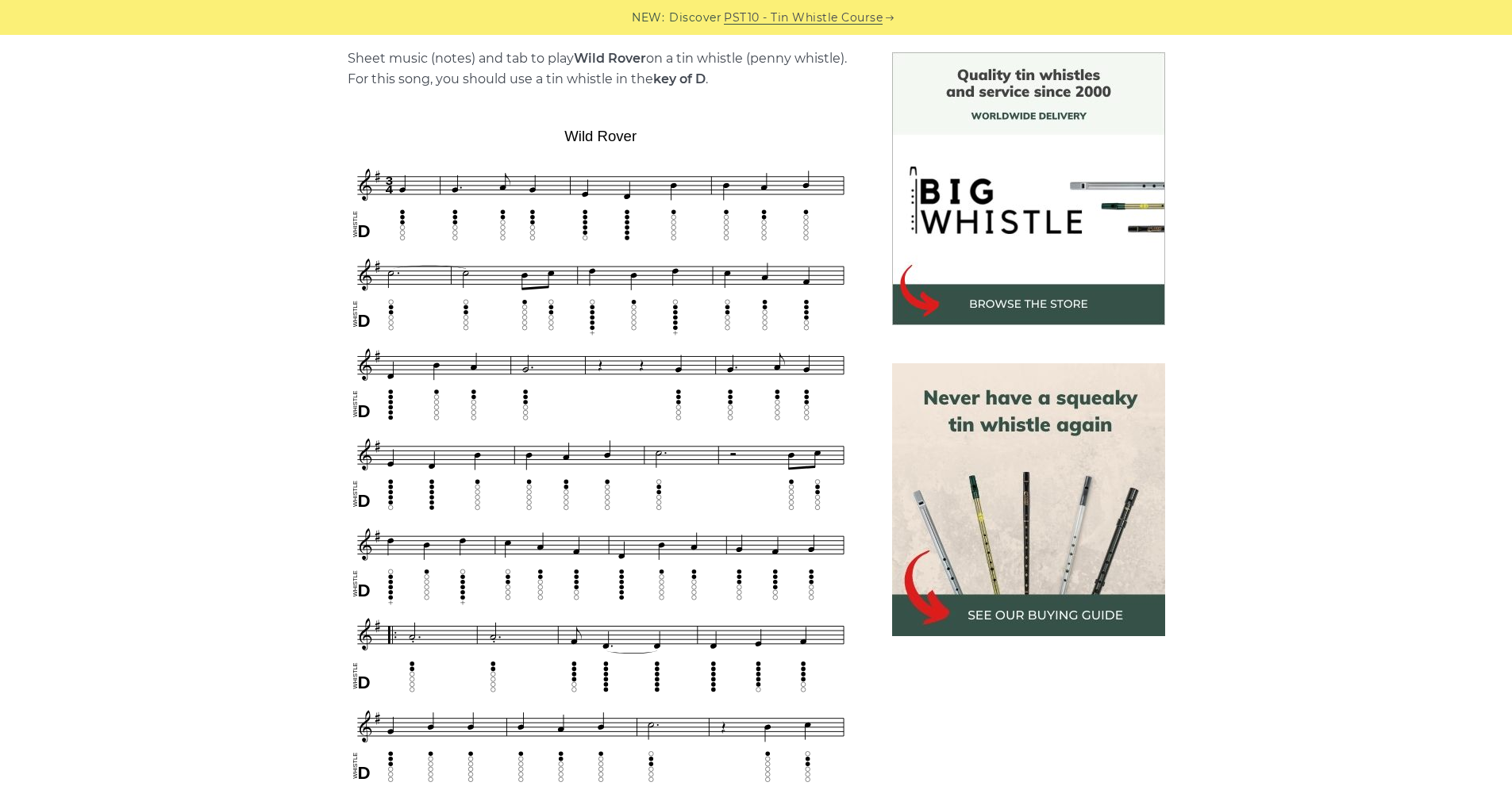
scroll to position [926, 0]
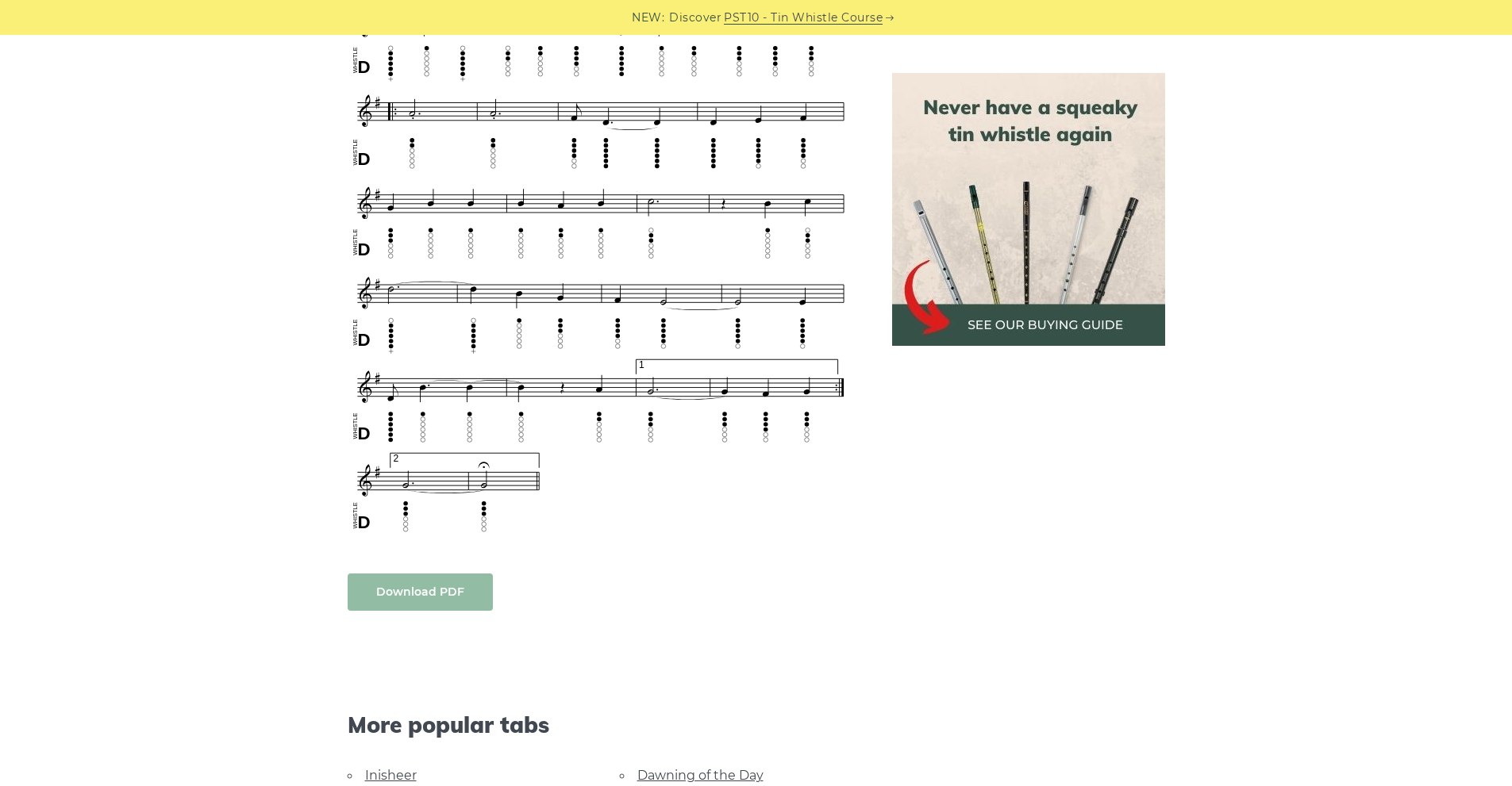
click at [463, 595] on link "Download PDF" at bounding box center [420, 592] width 145 height 37
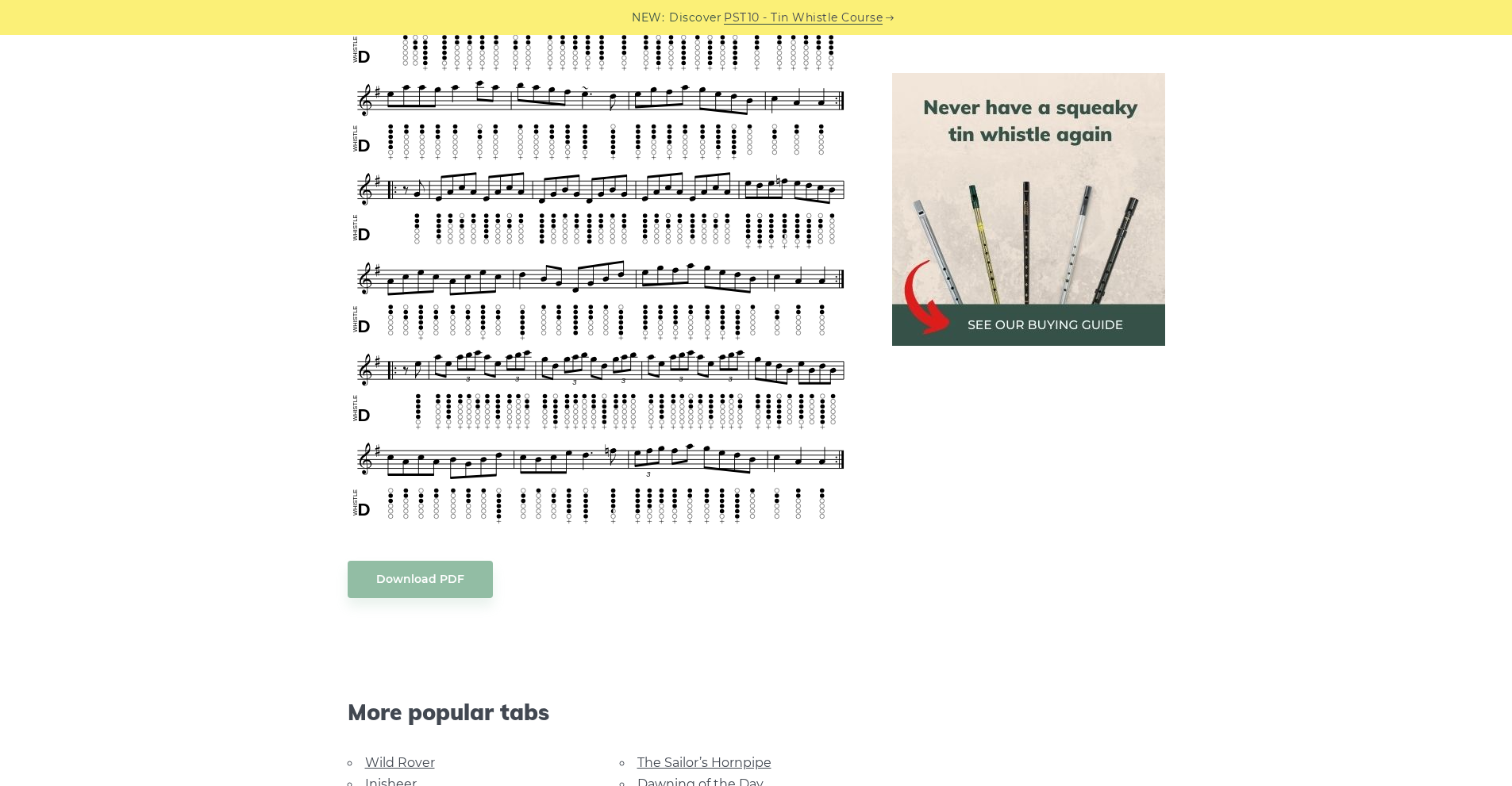
scroll to position [2406, 0]
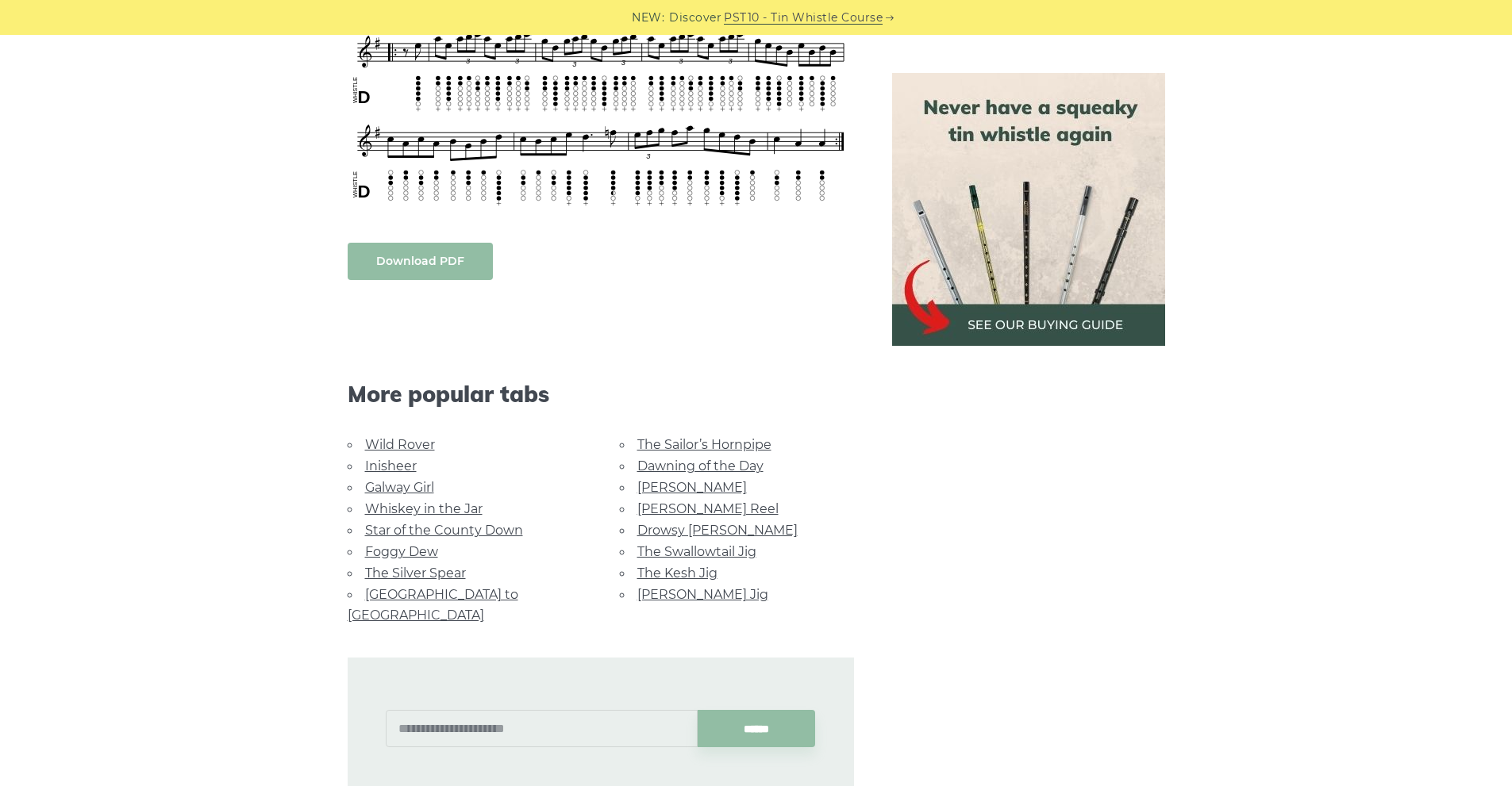
click at [434, 263] on link "Download PDF" at bounding box center [420, 261] width 145 height 37
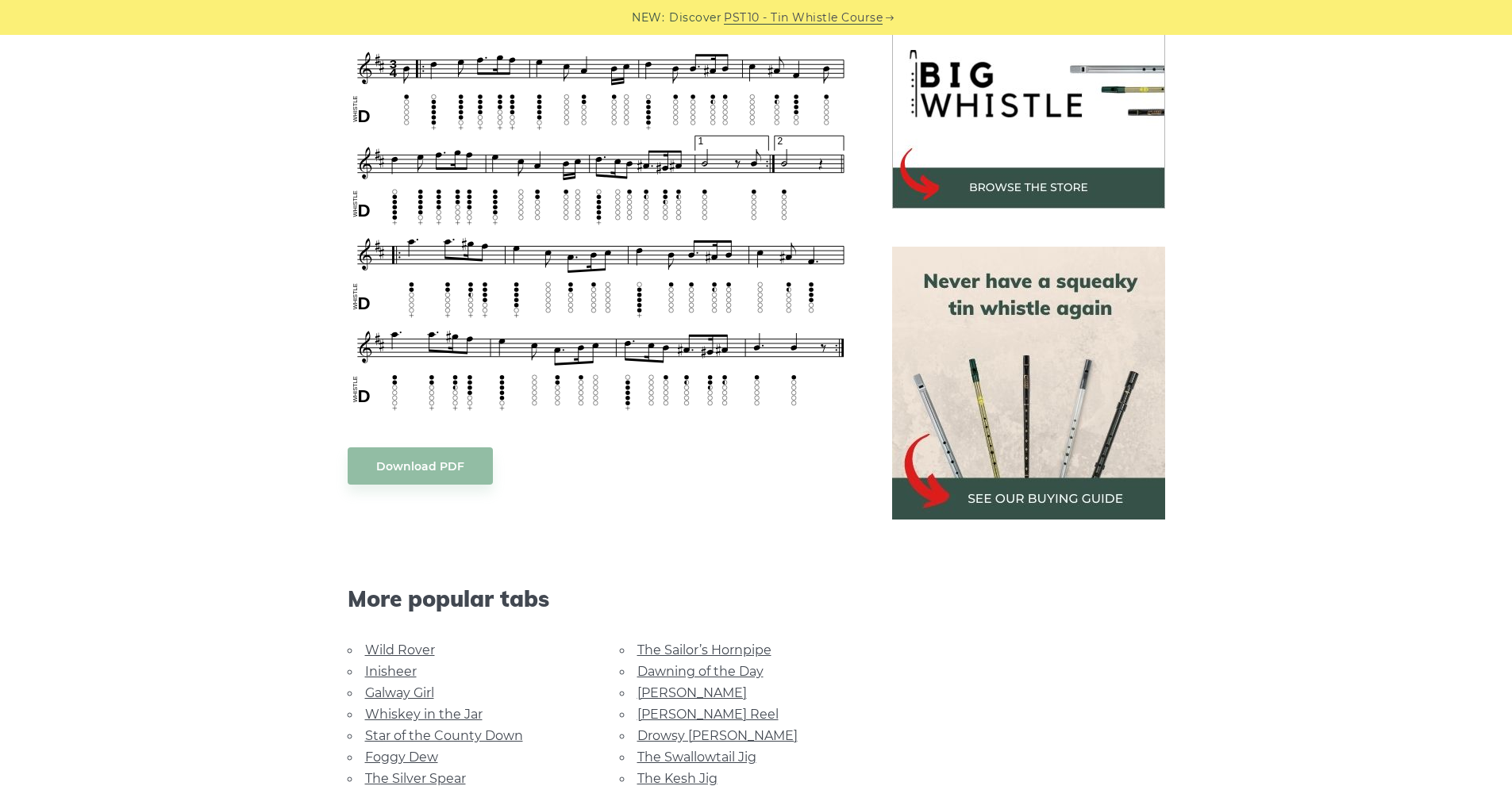
scroll to position [371, 0]
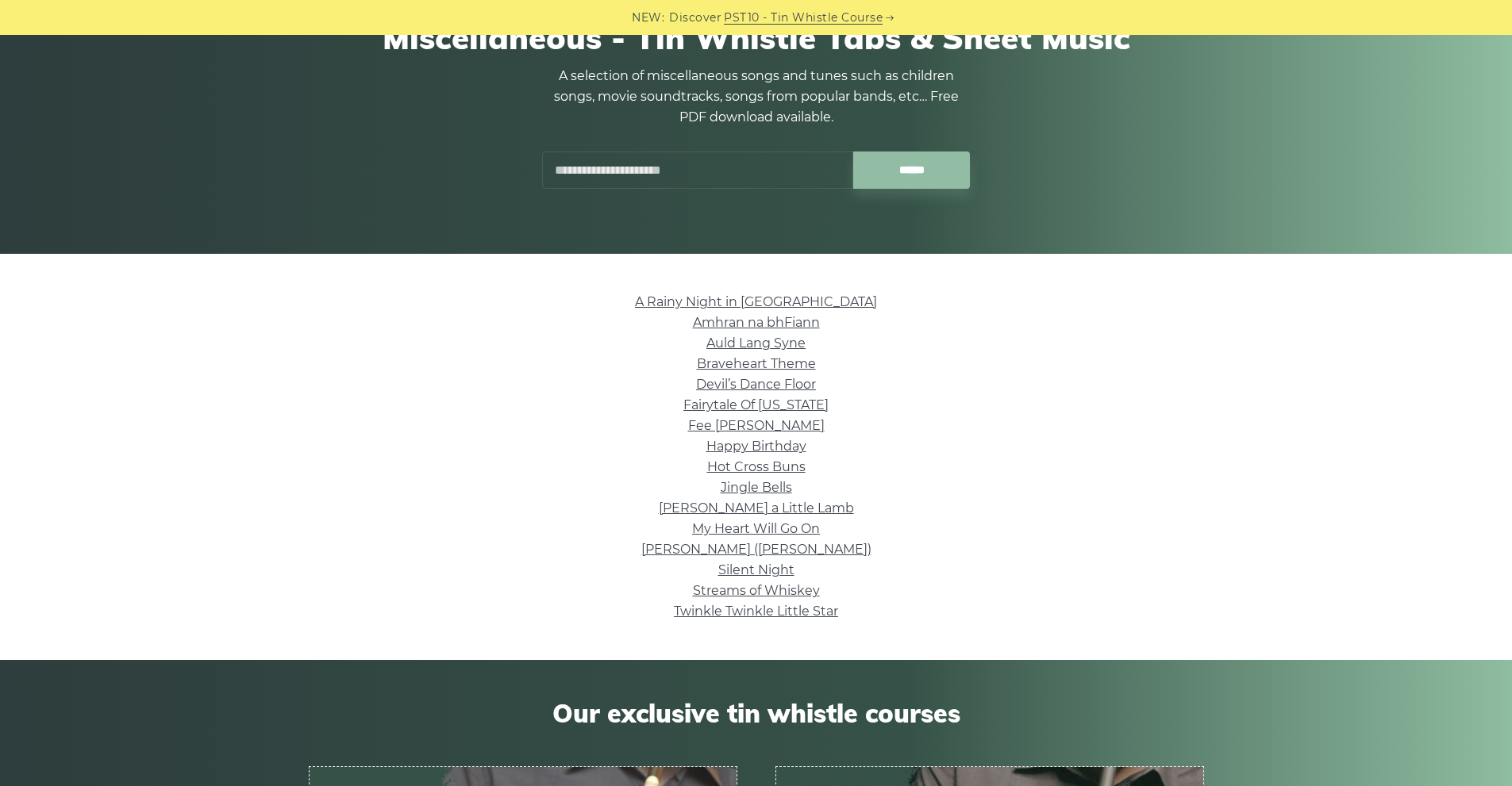
scroll to position [371, 0]
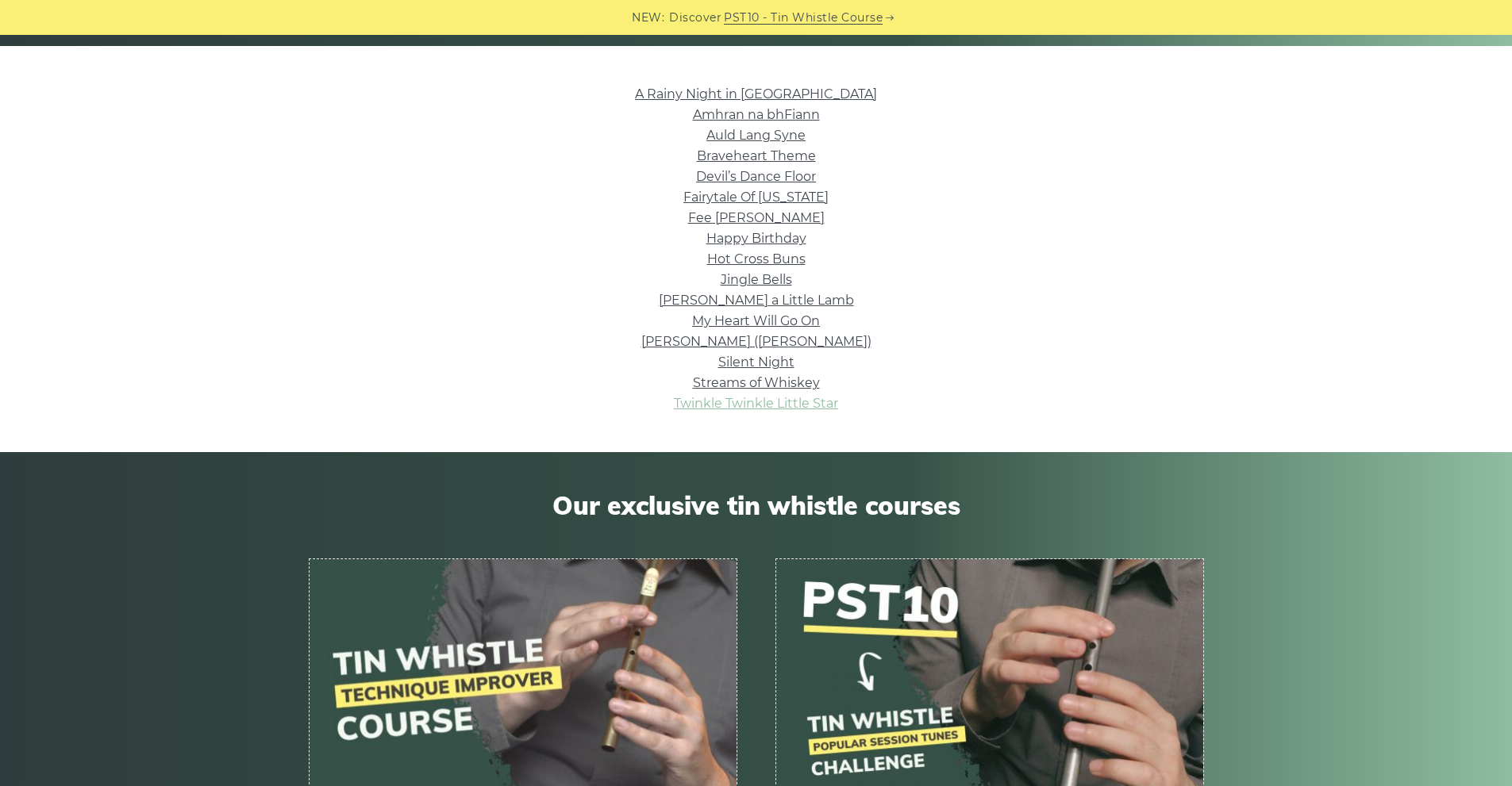
click at [813, 403] on link "Twinkle Twinkle Little Star" at bounding box center [756, 403] width 164 height 15
click at [777, 366] on link "Silent Night" at bounding box center [756, 362] width 76 height 15
click at [767, 138] on link "Auld Lang Syne" at bounding box center [756, 135] width 99 height 15
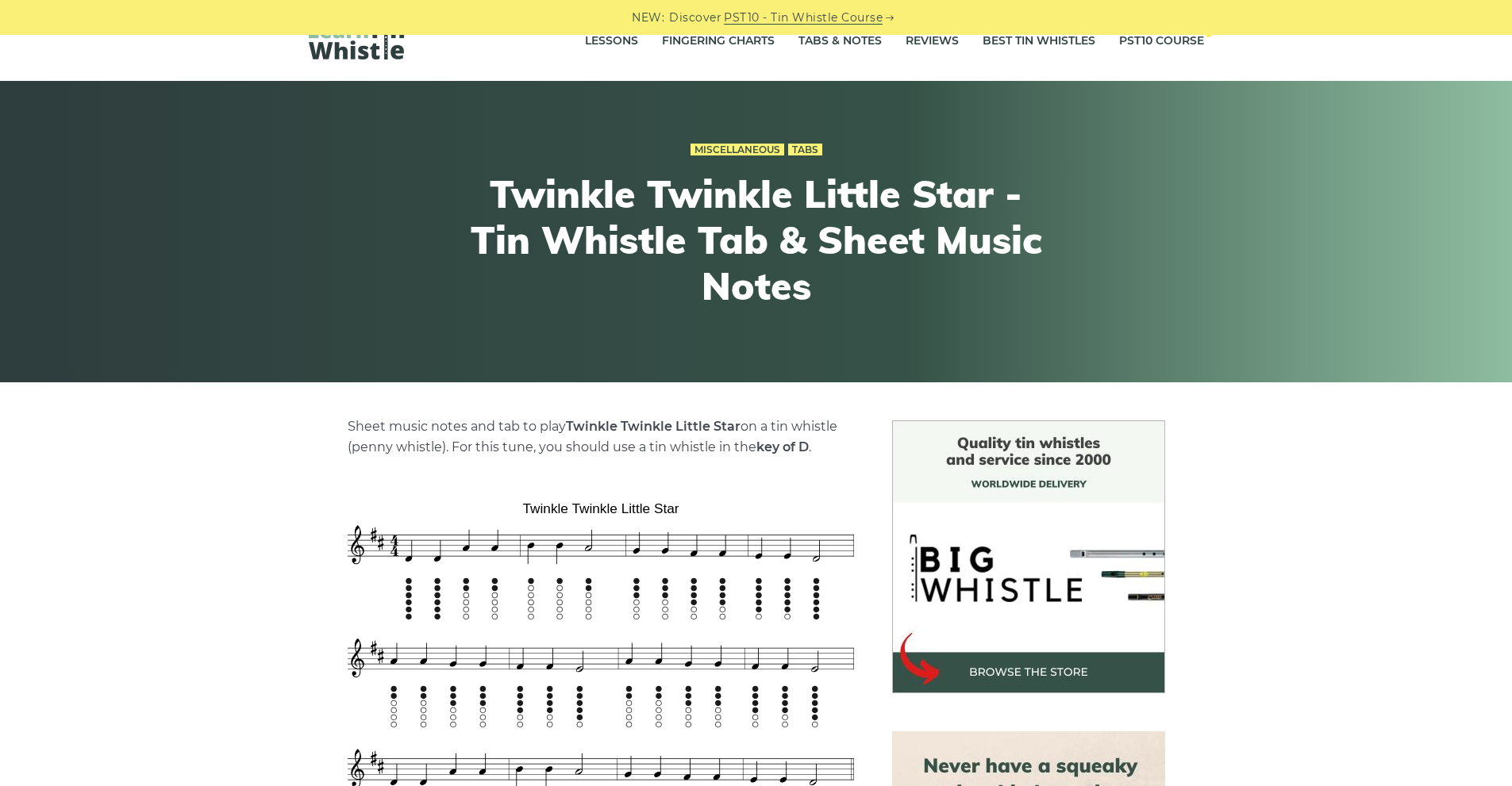
scroll to position [371, 0]
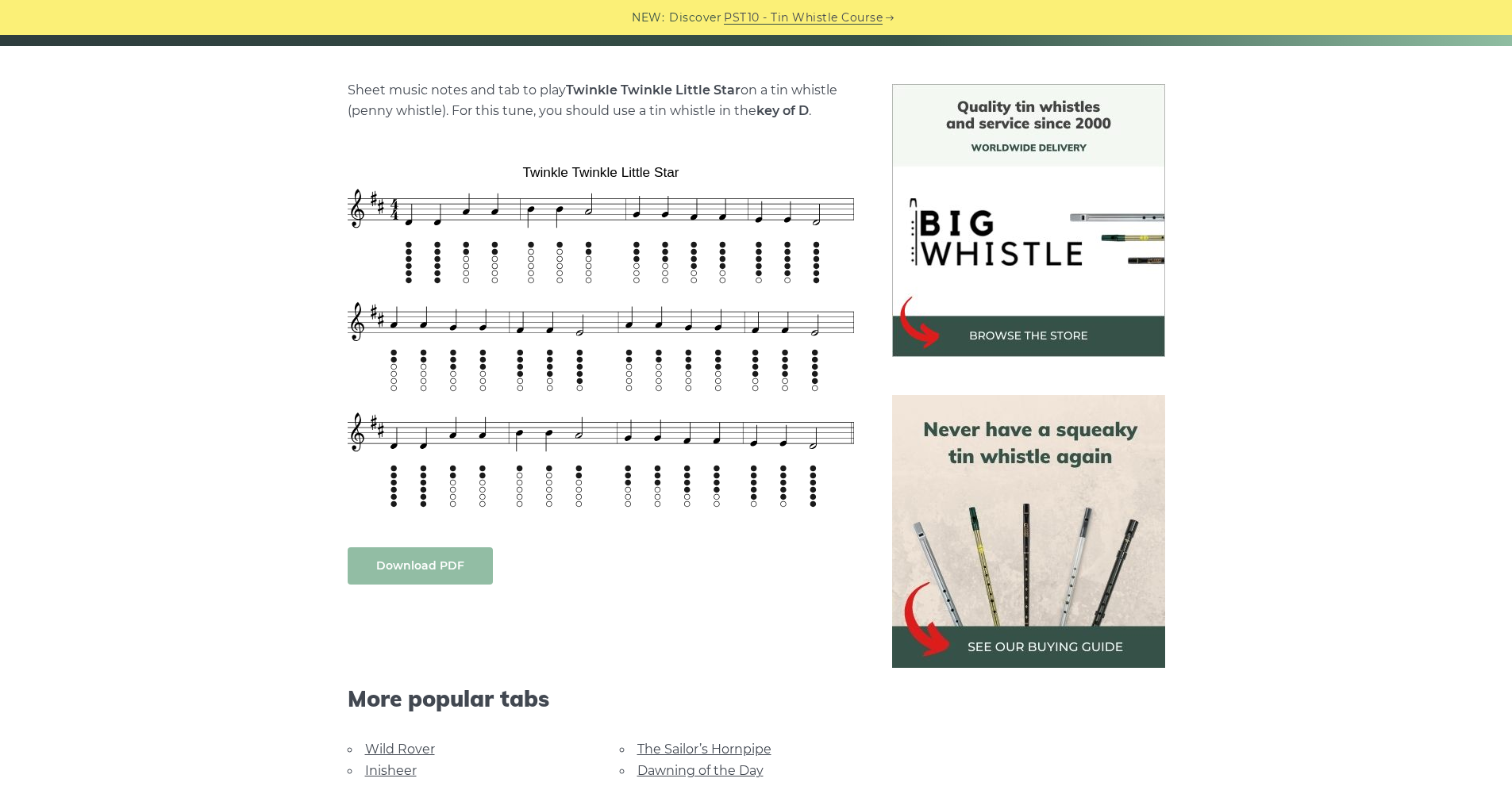
click at [418, 560] on link "Download PDF" at bounding box center [420, 566] width 145 height 37
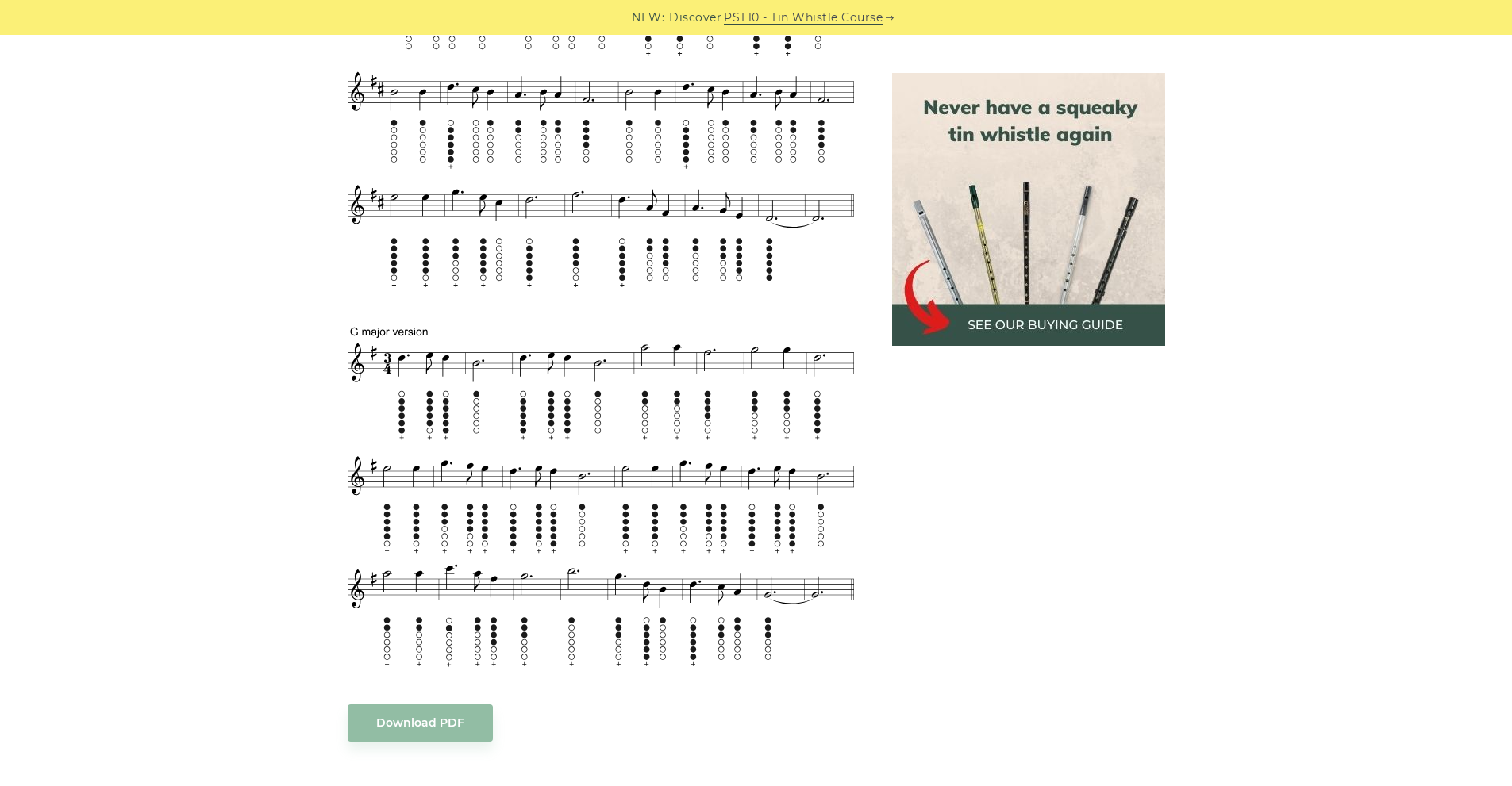
scroll to position [740, 0]
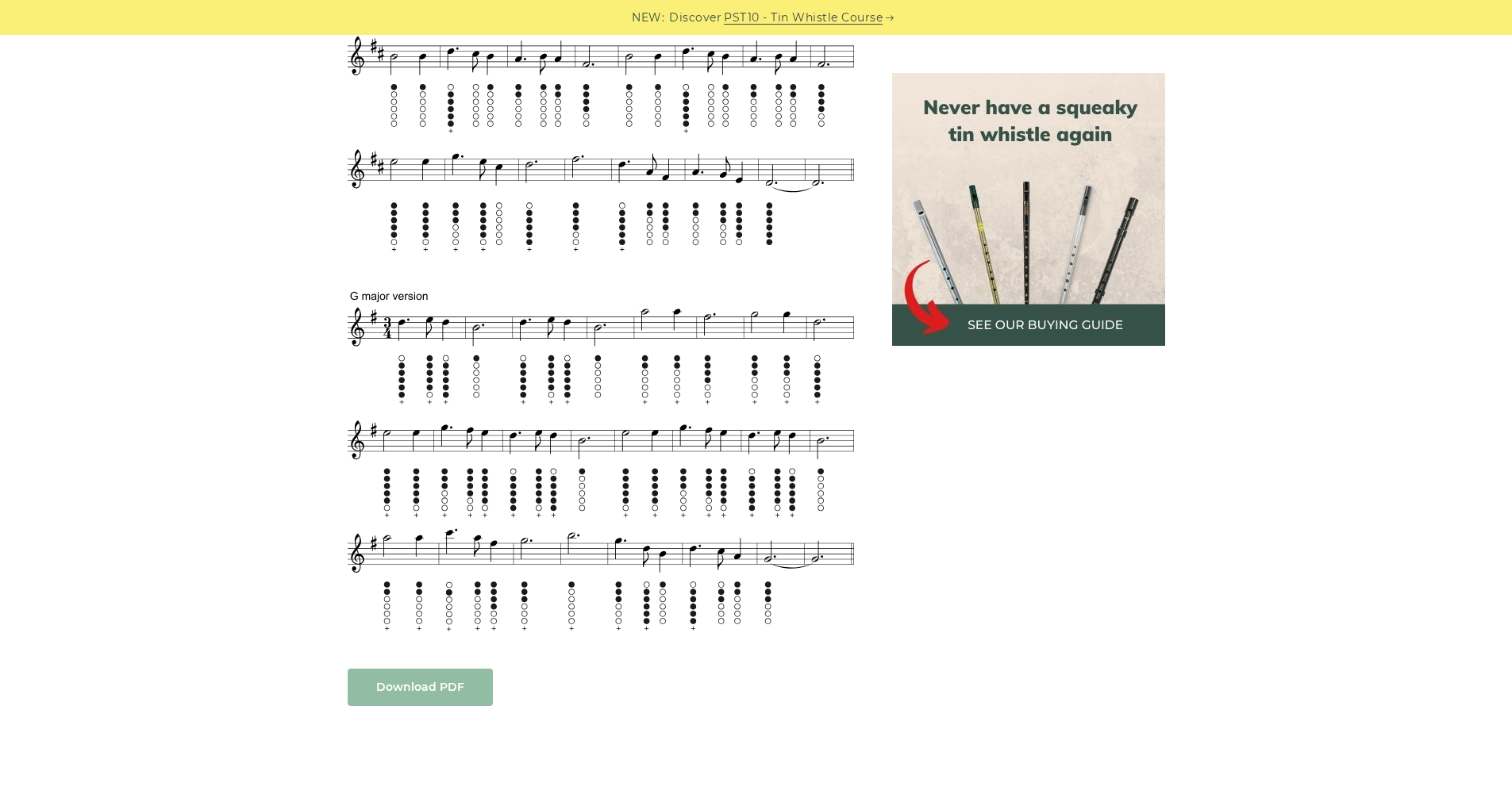
click at [442, 682] on link "Download PDF" at bounding box center [420, 687] width 145 height 37
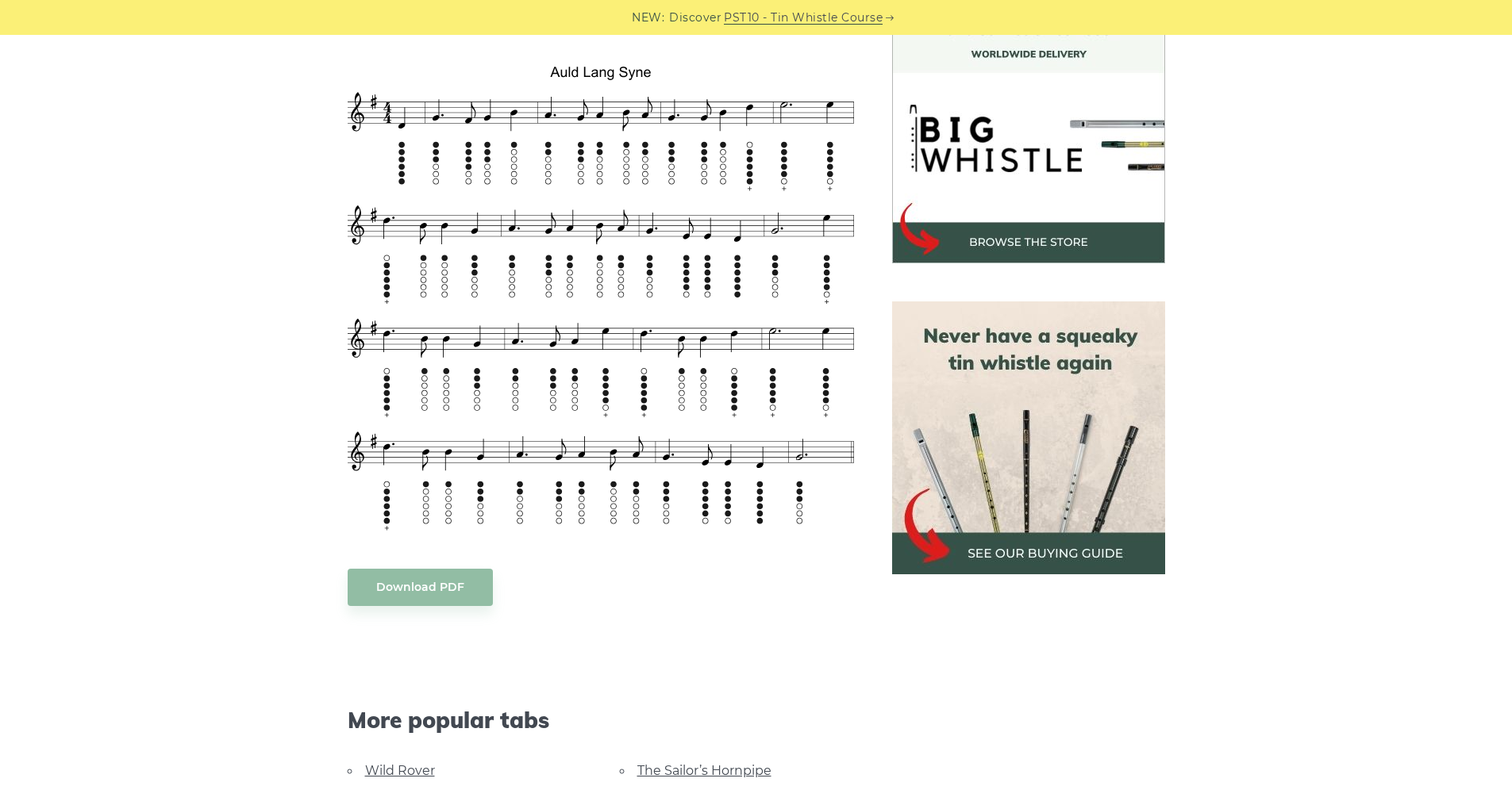
scroll to position [555, 0]
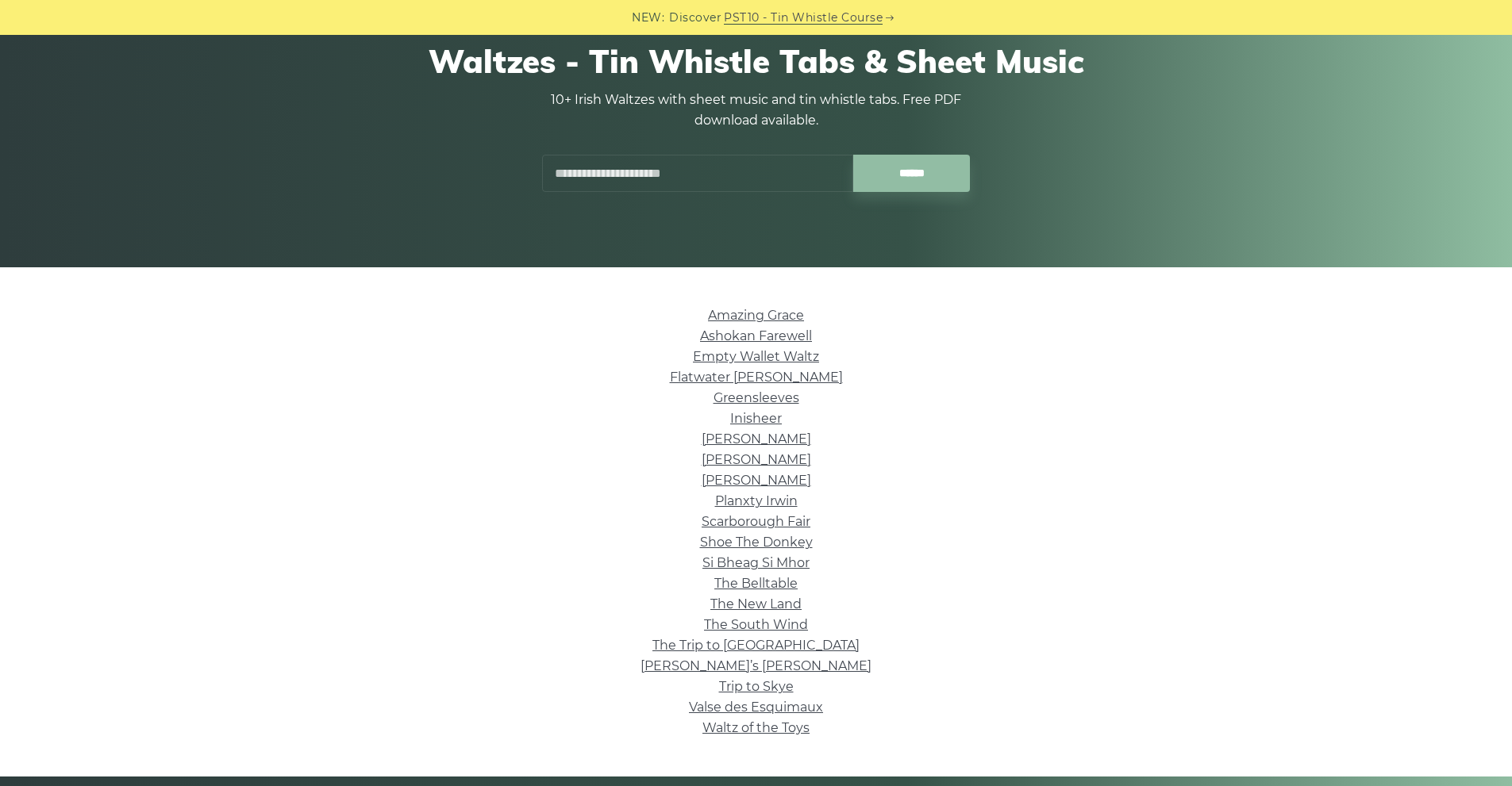
scroll to position [185, 0]
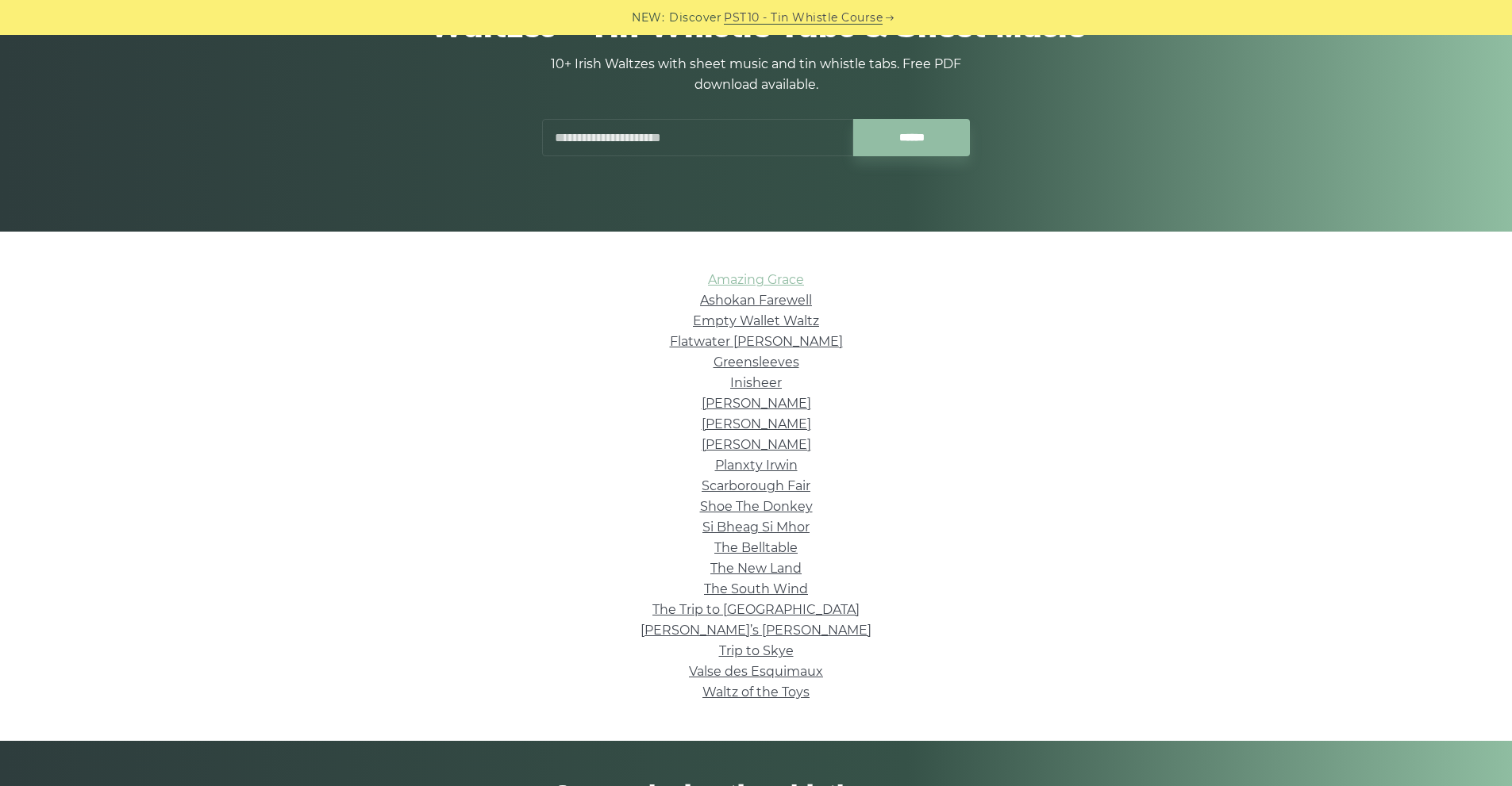
click at [776, 272] on link "Amazing Grace" at bounding box center [756, 279] width 96 height 15
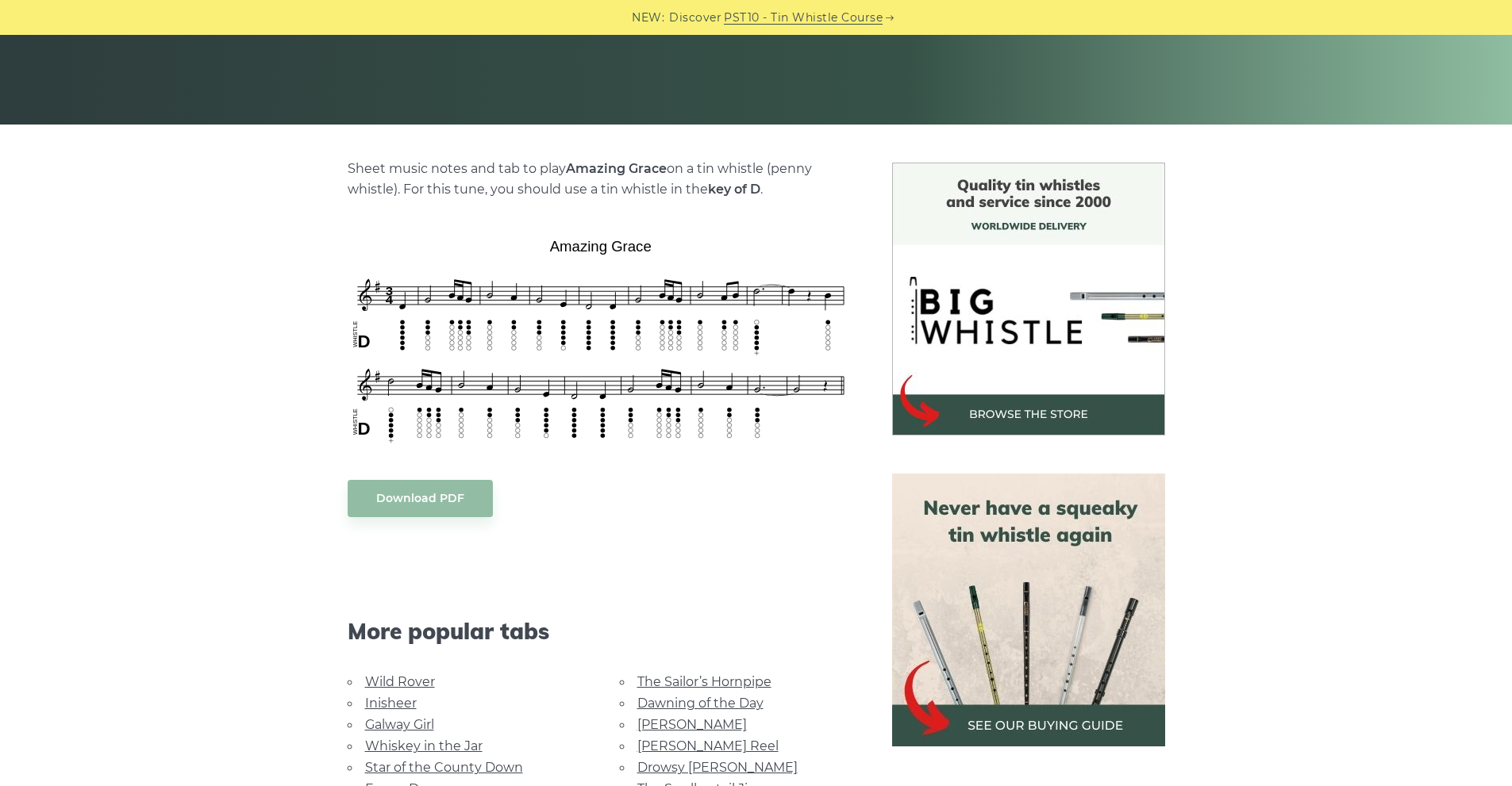
scroll to position [371, 0]
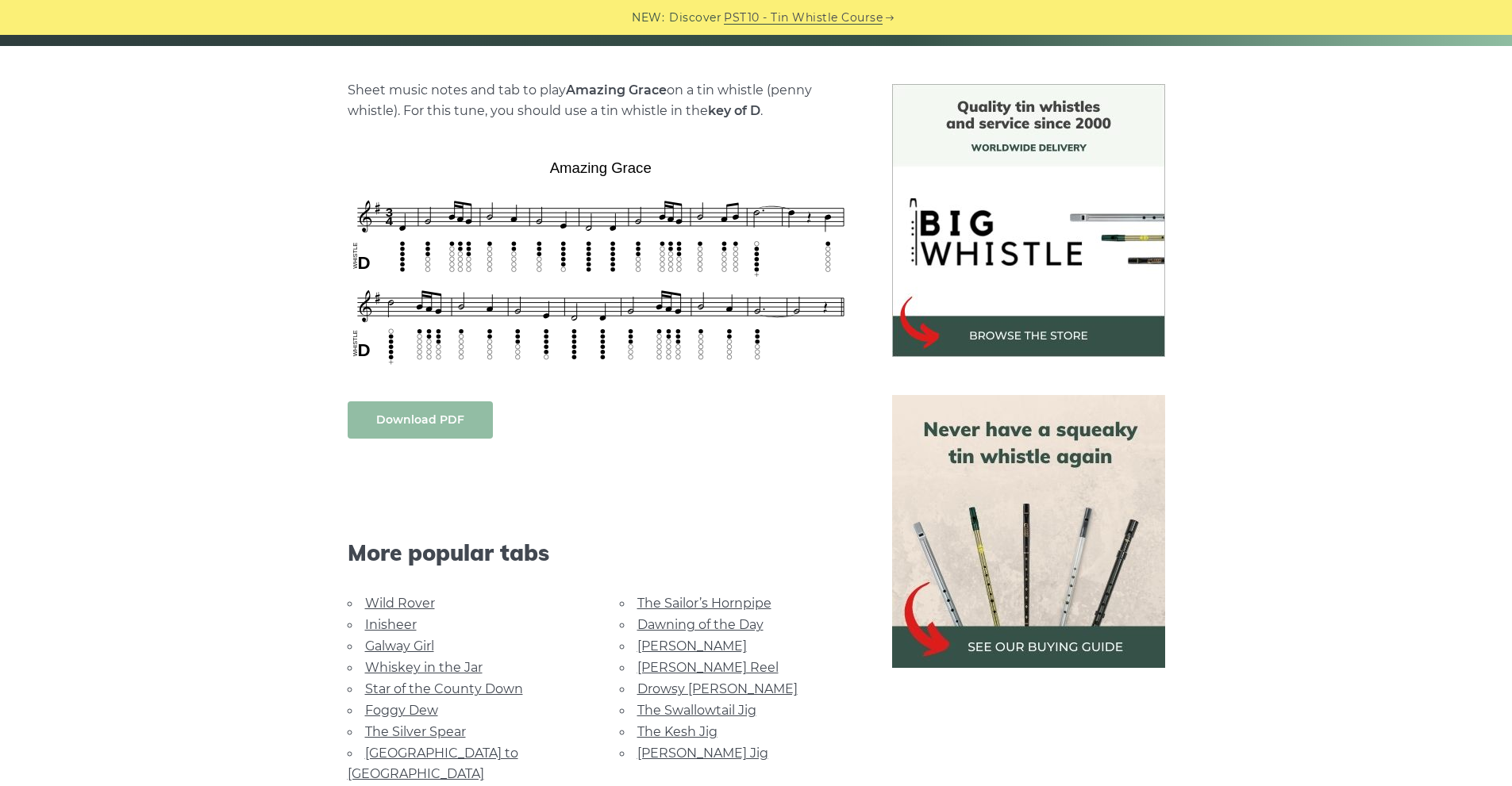
click at [444, 423] on link "Download PDF" at bounding box center [420, 420] width 145 height 37
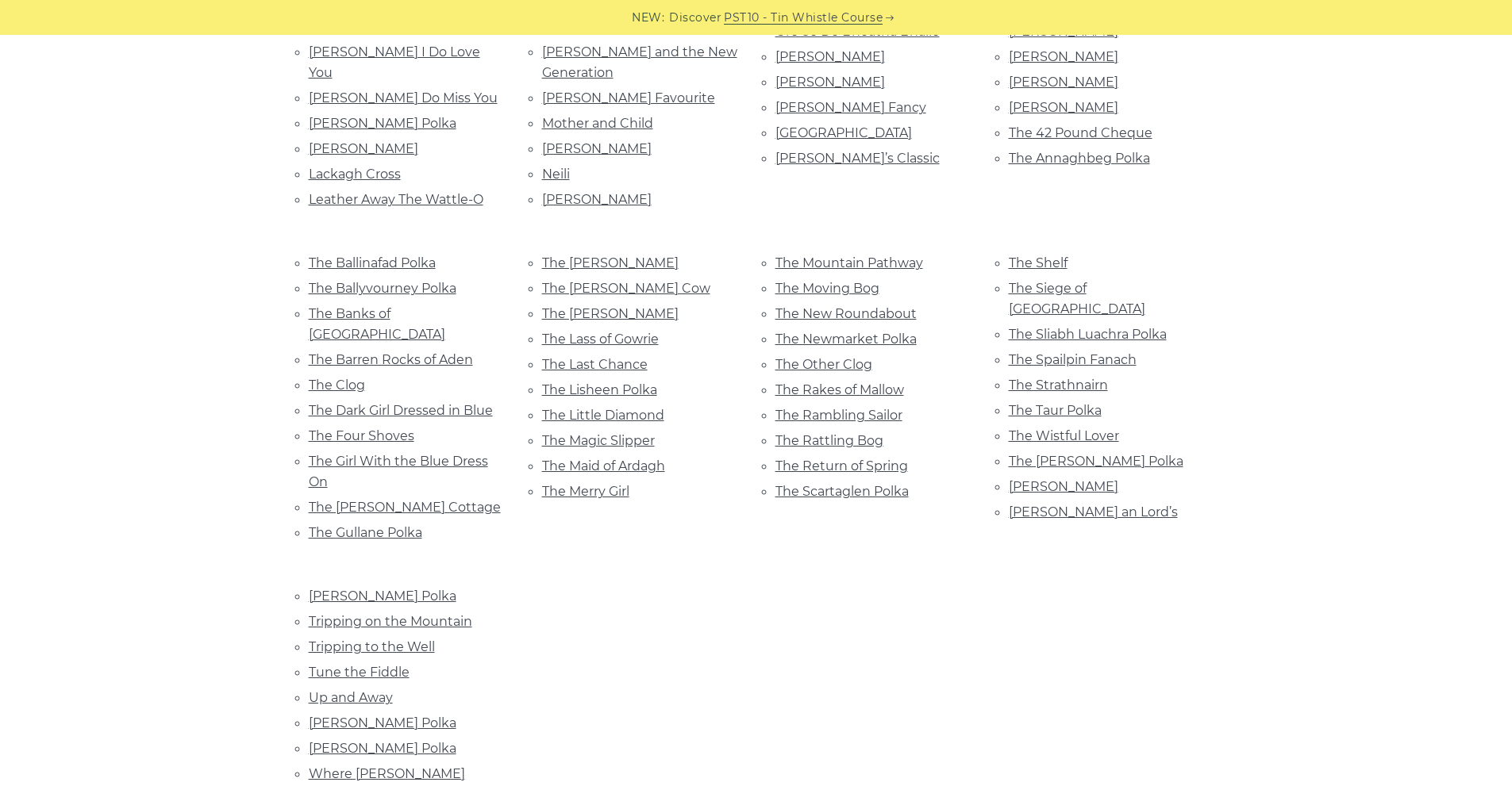
scroll to position [926, 0]
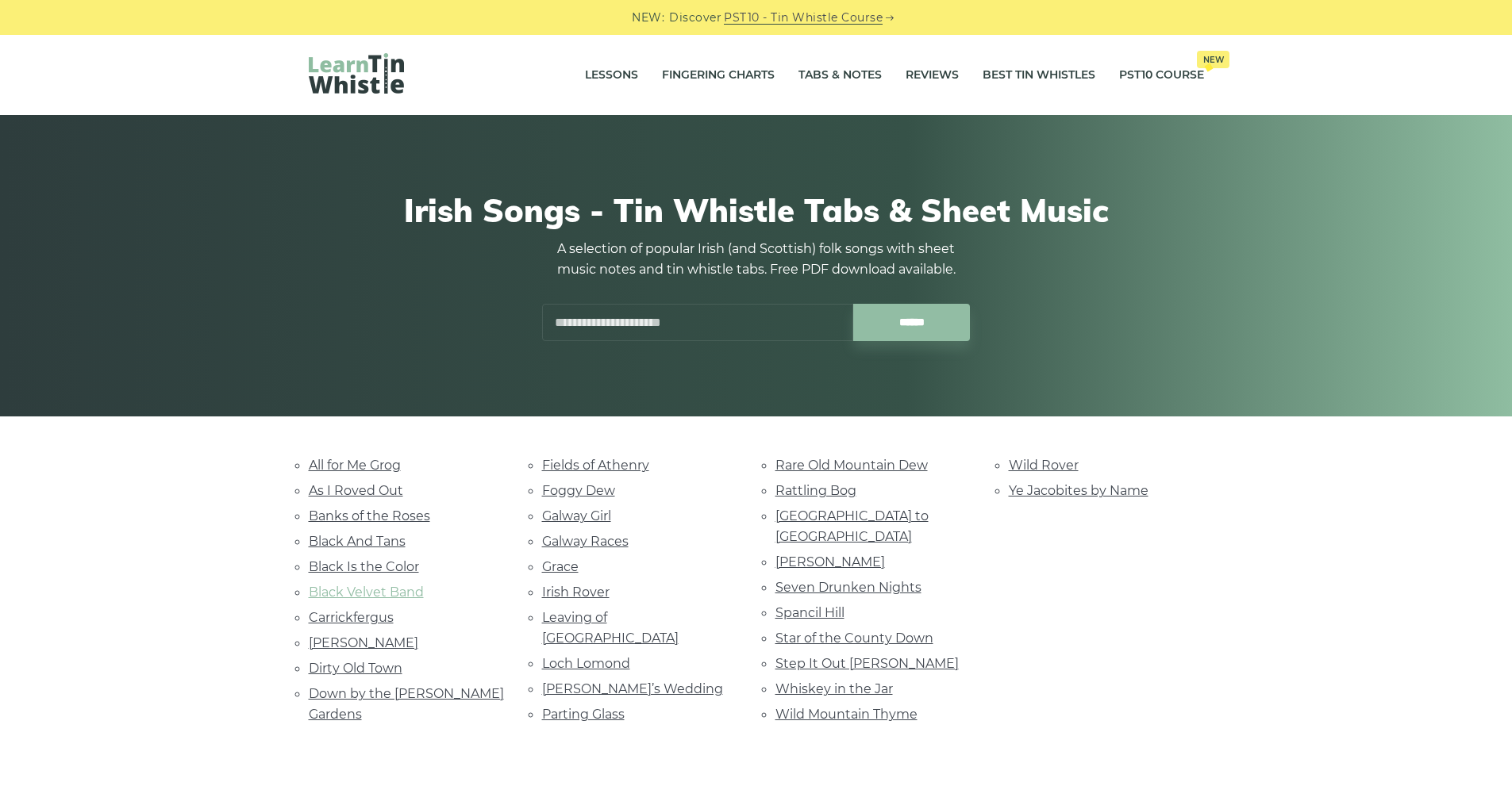
click at [384, 587] on link "Black Velvet Band" at bounding box center [366, 592] width 115 height 15
click at [846, 682] on link "Whiskey in the Jar" at bounding box center [834, 689] width 117 height 15
click at [795, 516] on link "Rocky Road to Dublin" at bounding box center [852, 526] width 153 height 35
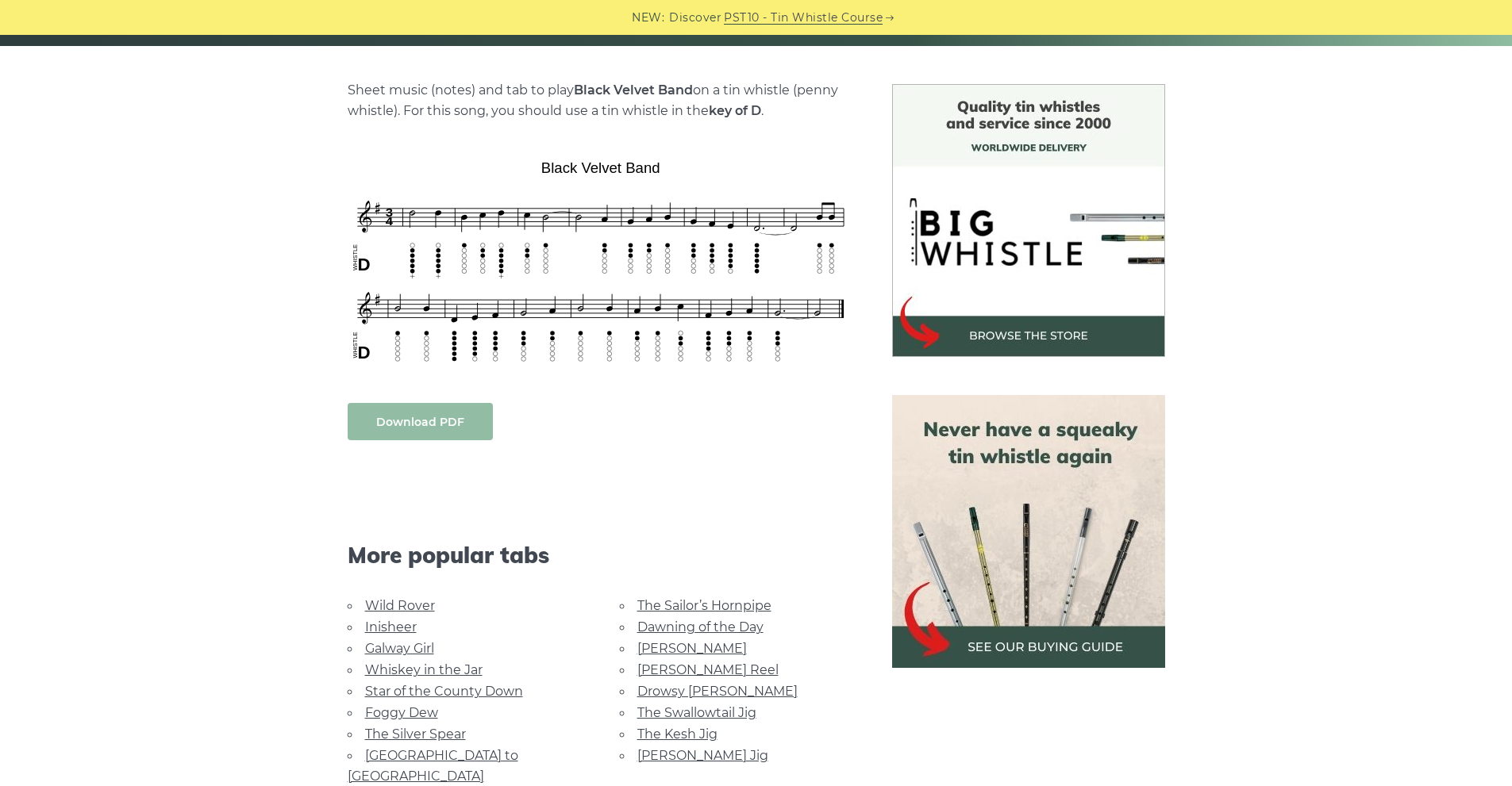
click at [431, 425] on link "Download PDF" at bounding box center [420, 421] width 145 height 37
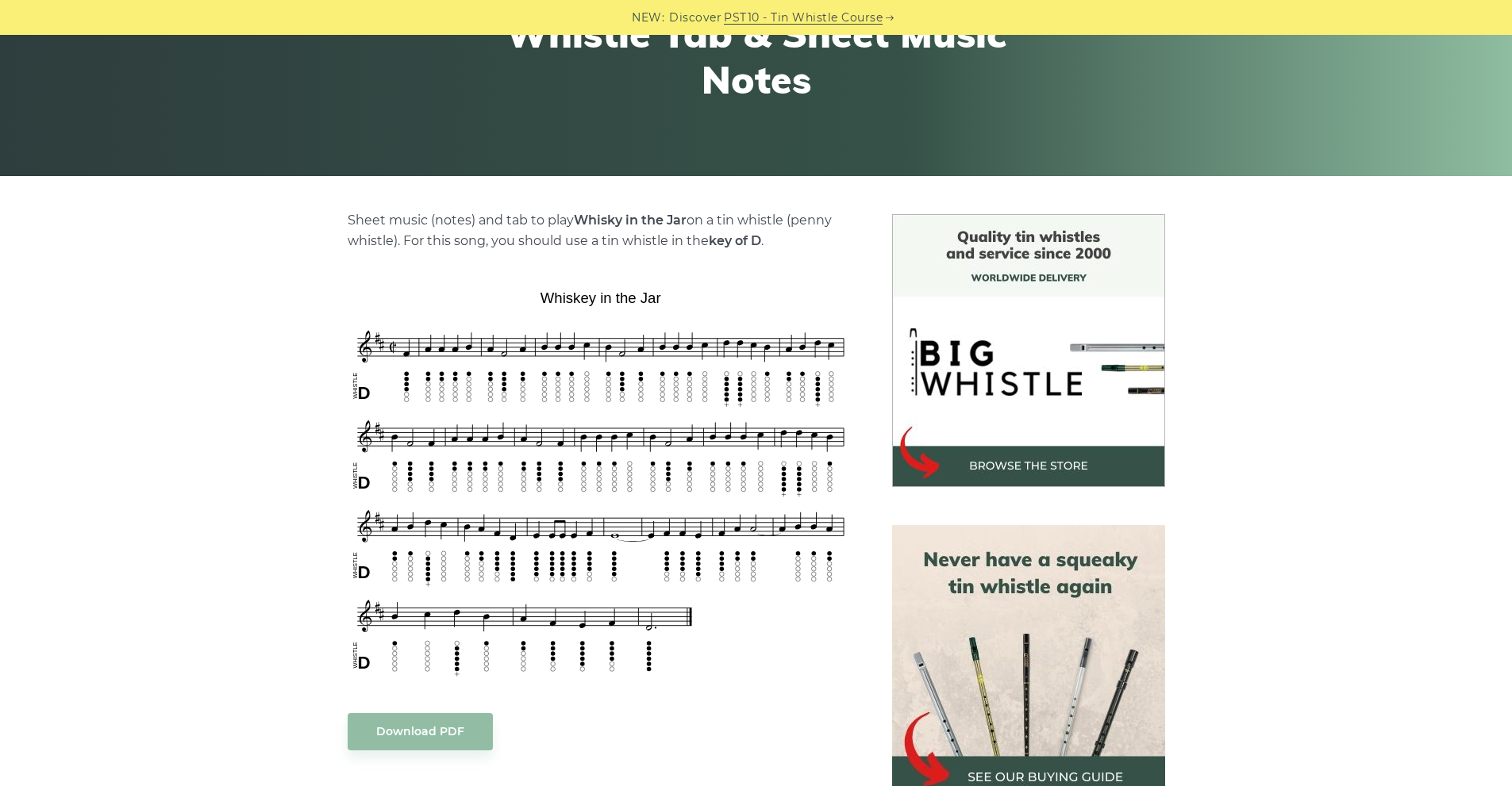
scroll to position [371, 0]
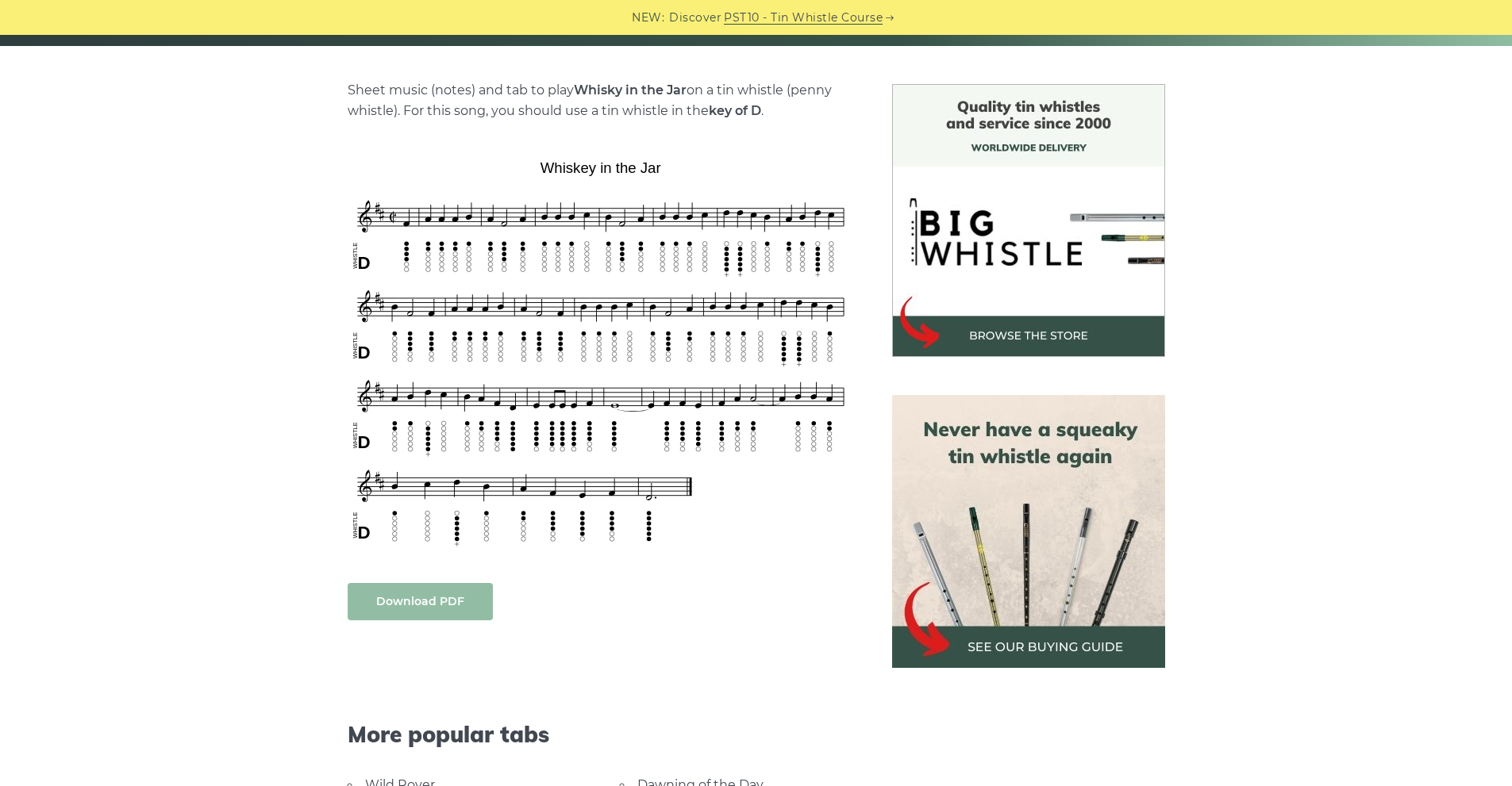
click at [449, 599] on link "Download PDF" at bounding box center [420, 601] width 145 height 37
